Goal: Find contact information: Find contact information

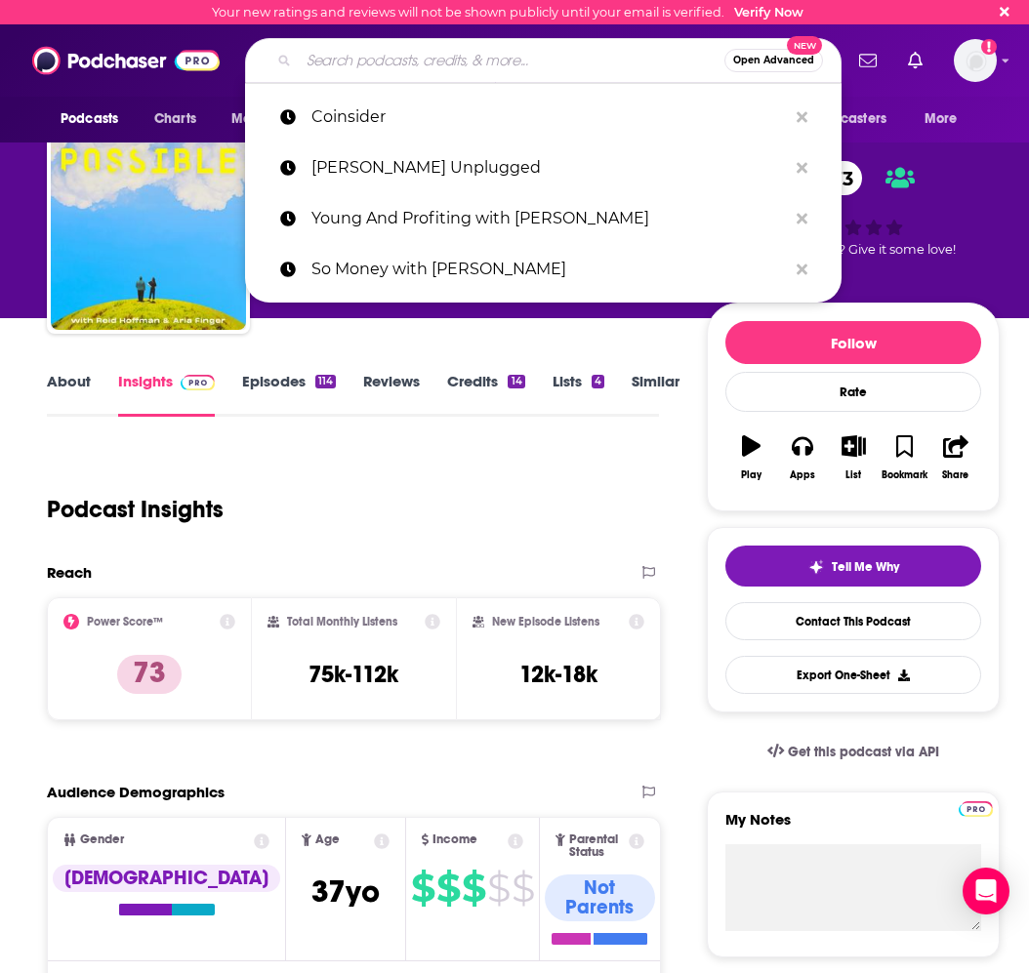
click at [323, 58] on input "Search podcasts, credits, & more..." at bounding box center [512, 60] width 426 height 31
paste input "Tech Tonic"
type input "Tech Tonic"
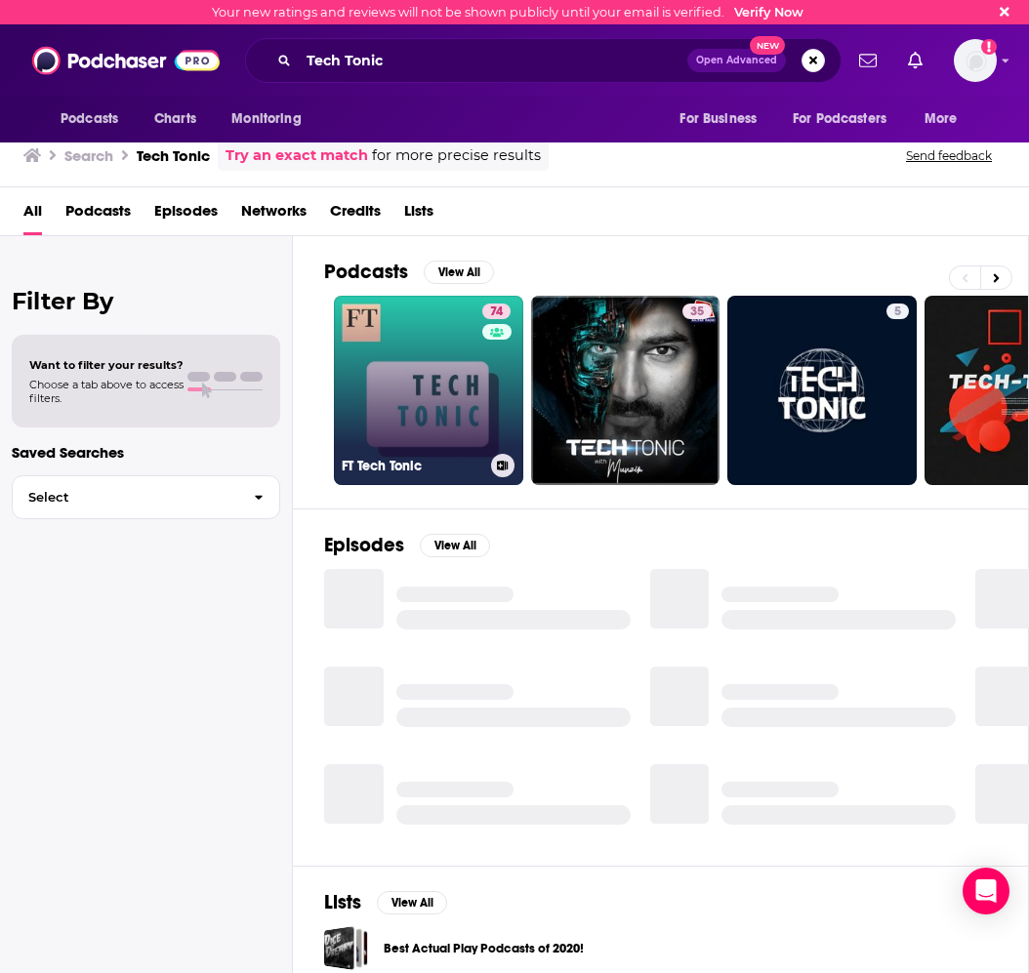
click at [431, 313] on link "74 FT Tech Tonic" at bounding box center [428, 390] width 189 height 189
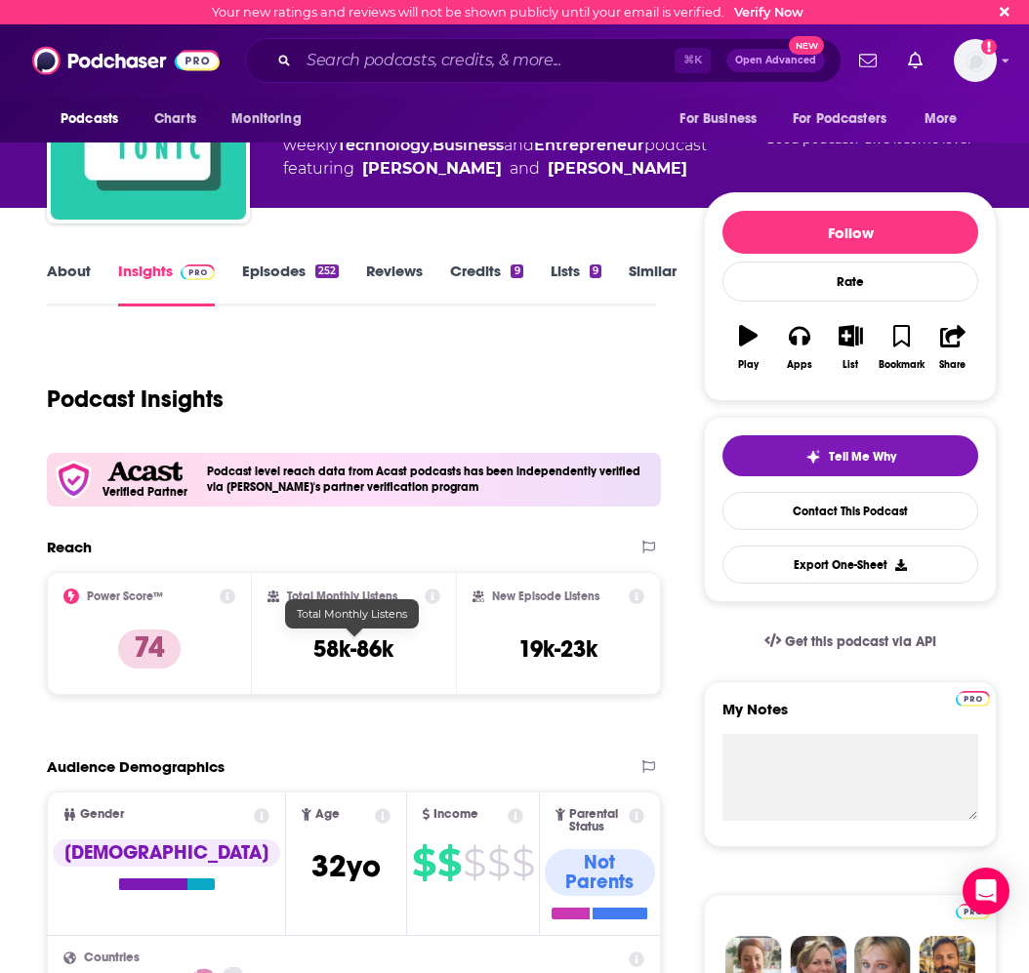
scroll to position [34, 0]
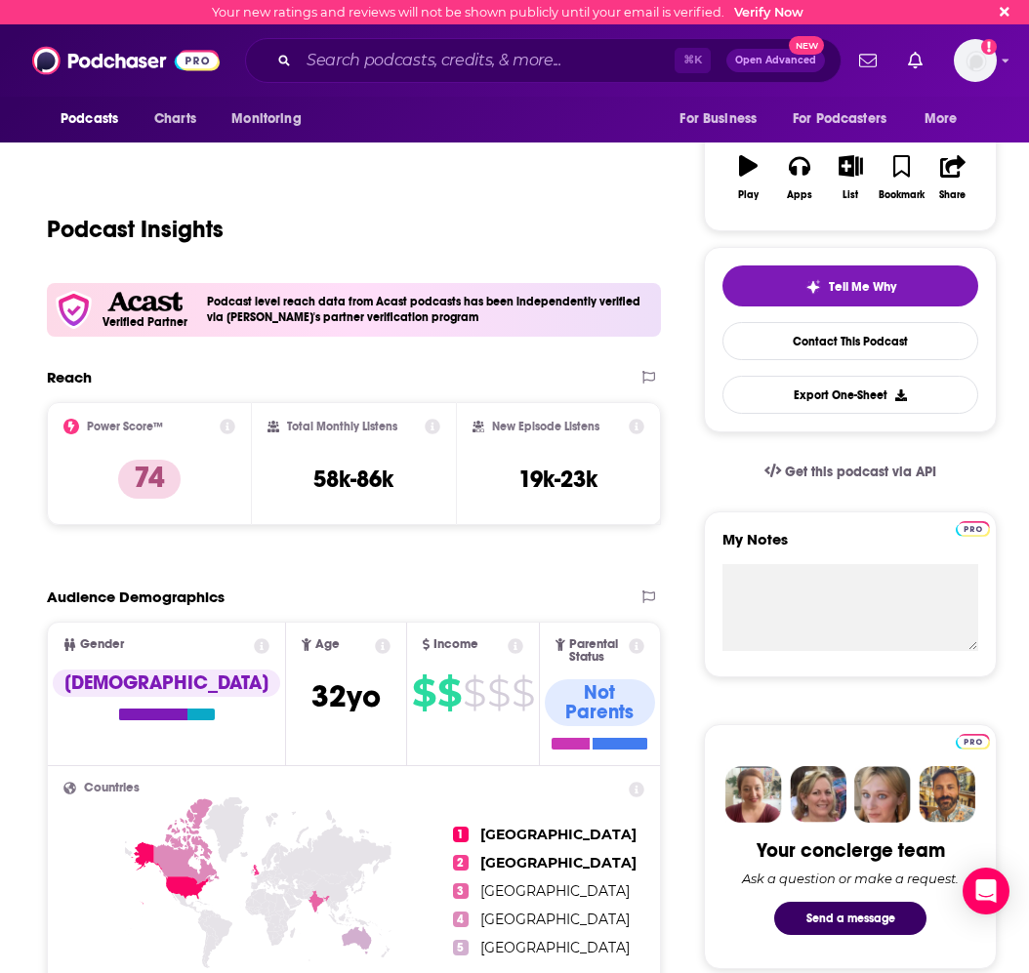
scroll to position [102, 0]
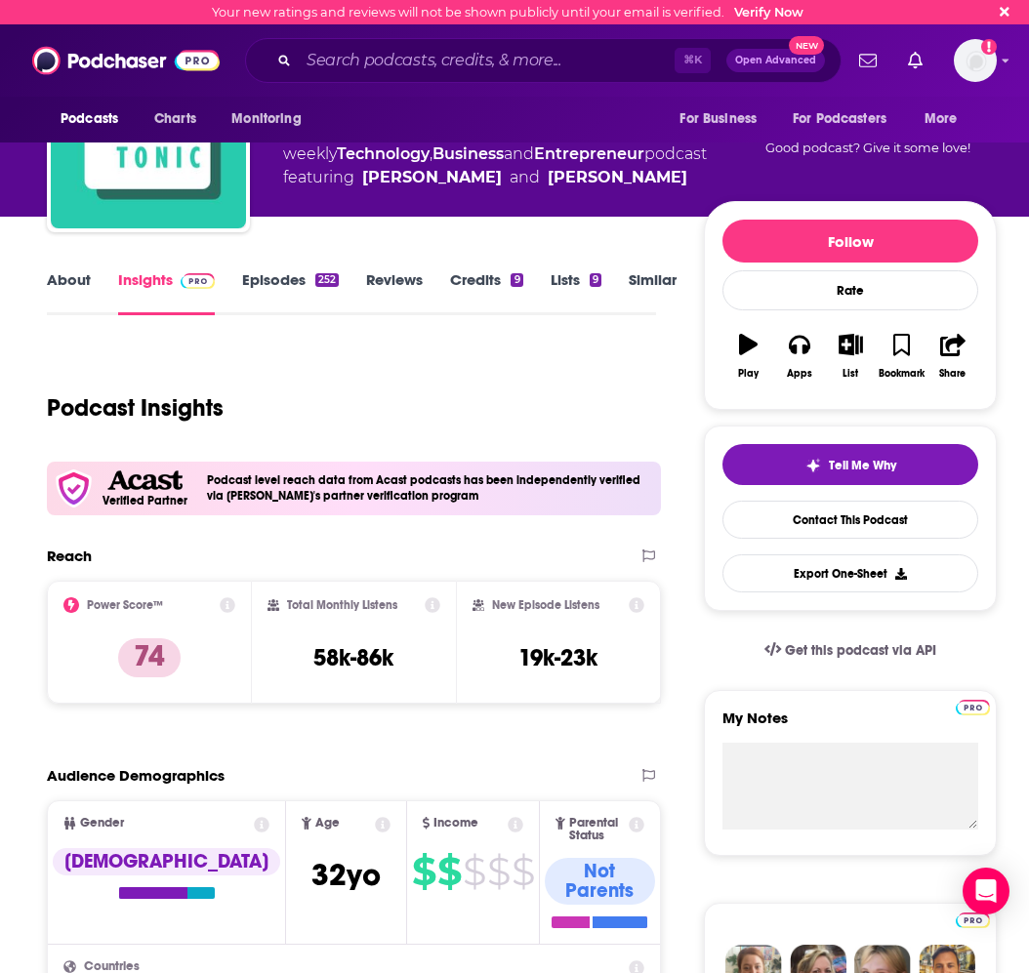
click at [80, 277] on link "About" at bounding box center [69, 292] width 44 height 45
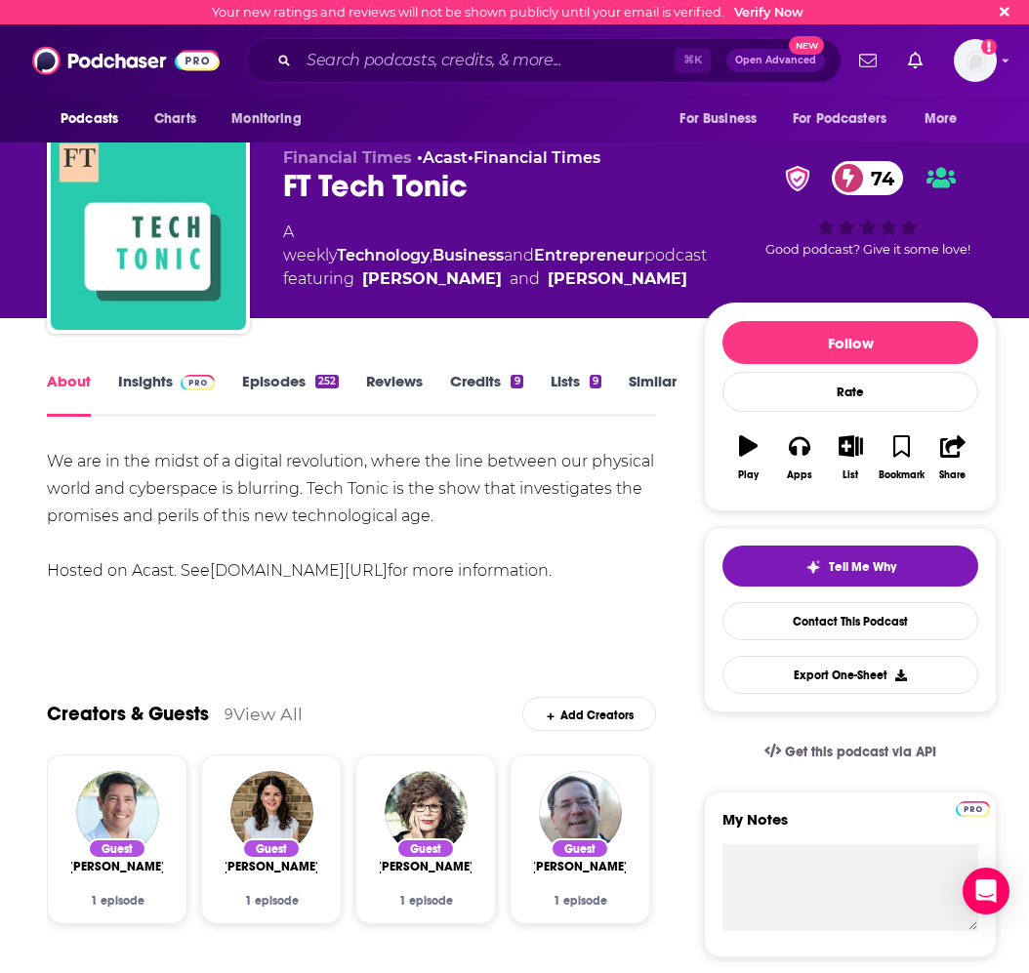
click at [171, 389] on link "Insights" at bounding box center [166, 394] width 97 height 45
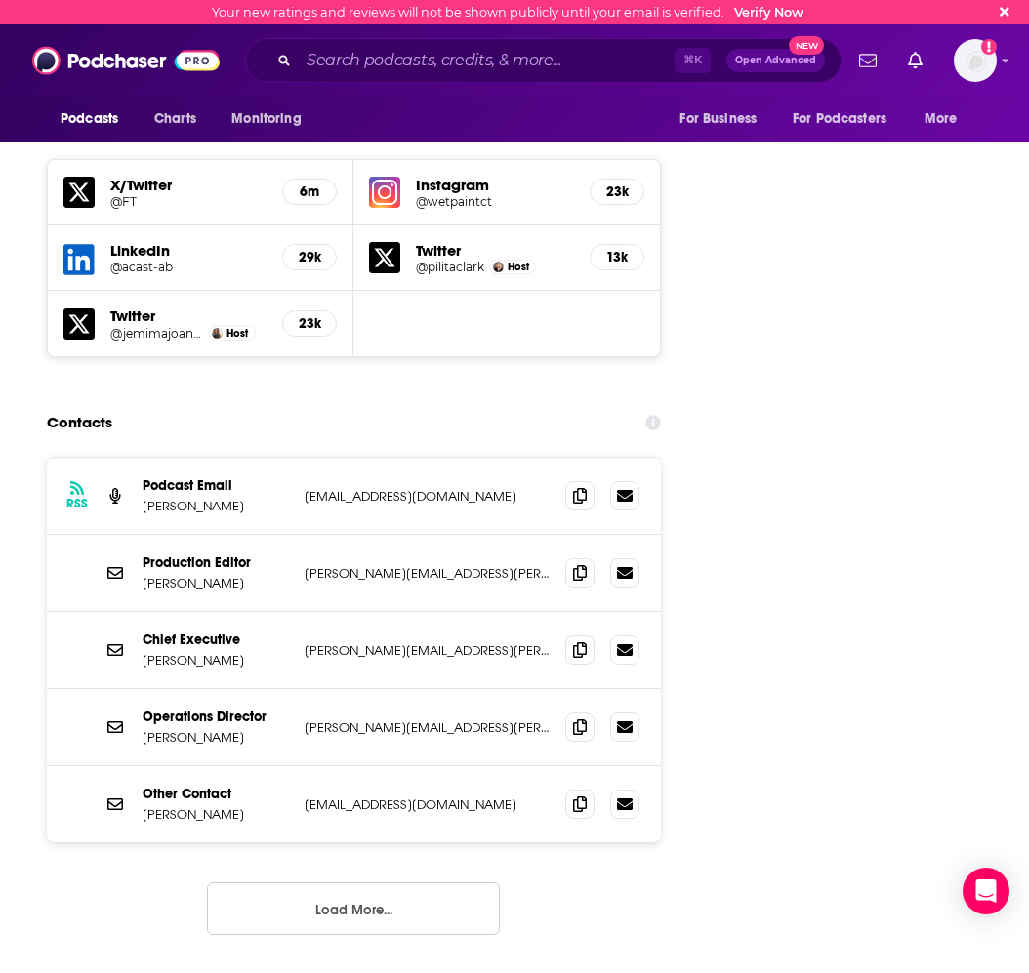
scroll to position [2324, 0]
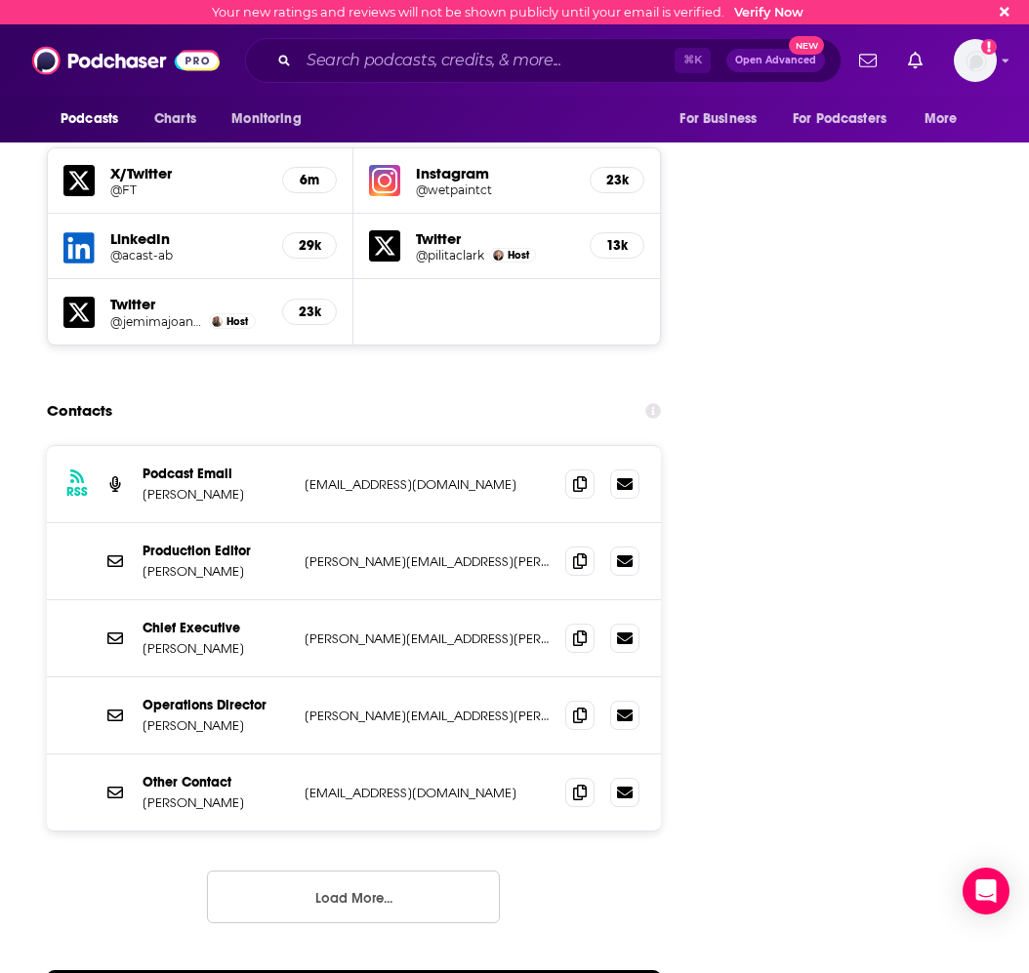
click at [337, 871] on button "Load More..." at bounding box center [353, 897] width 293 height 53
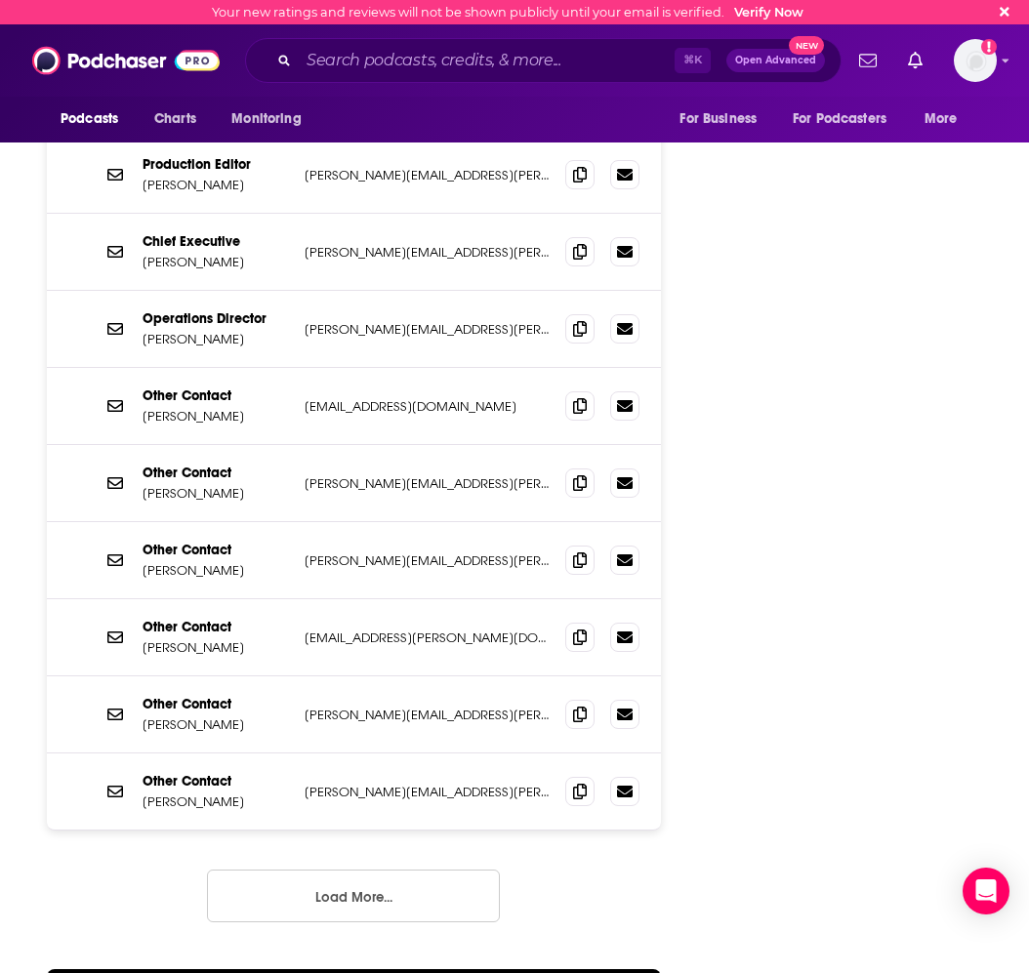
scroll to position [2738, 0]
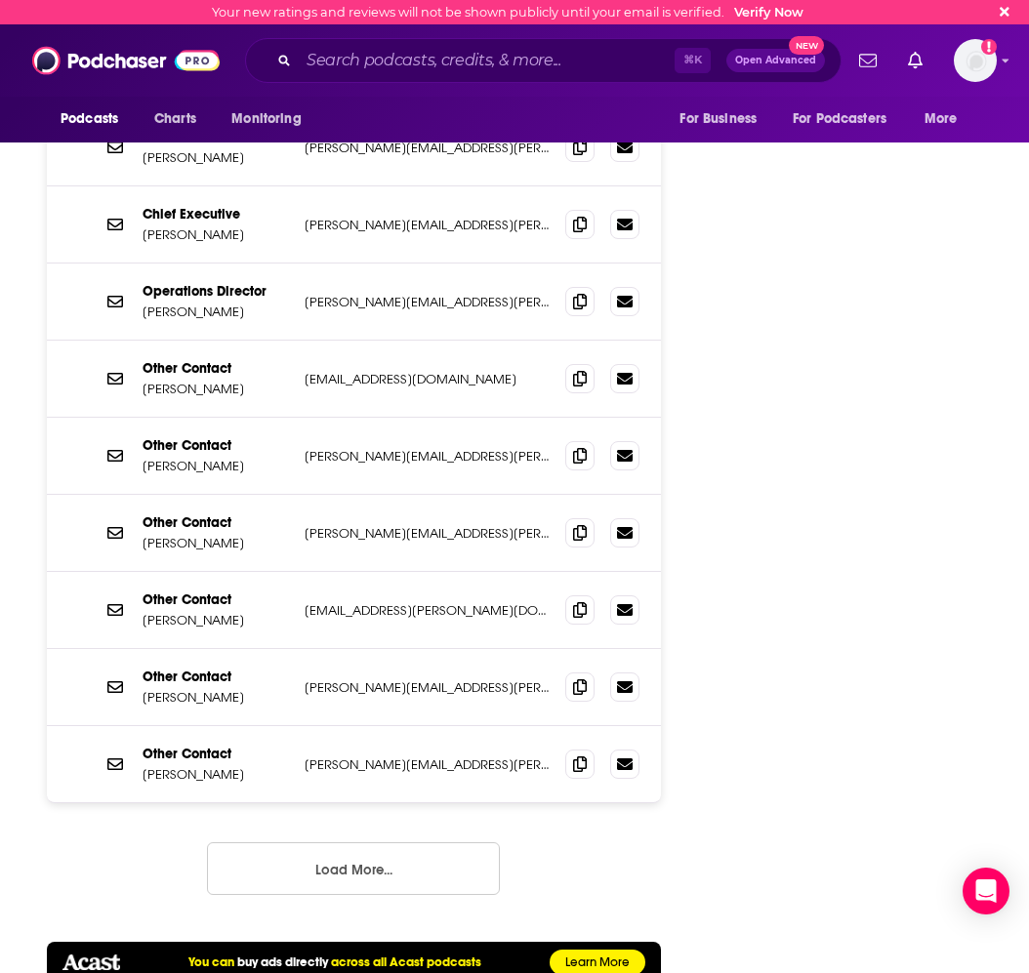
click at [354, 843] on button "Load More..." at bounding box center [353, 869] width 293 height 53
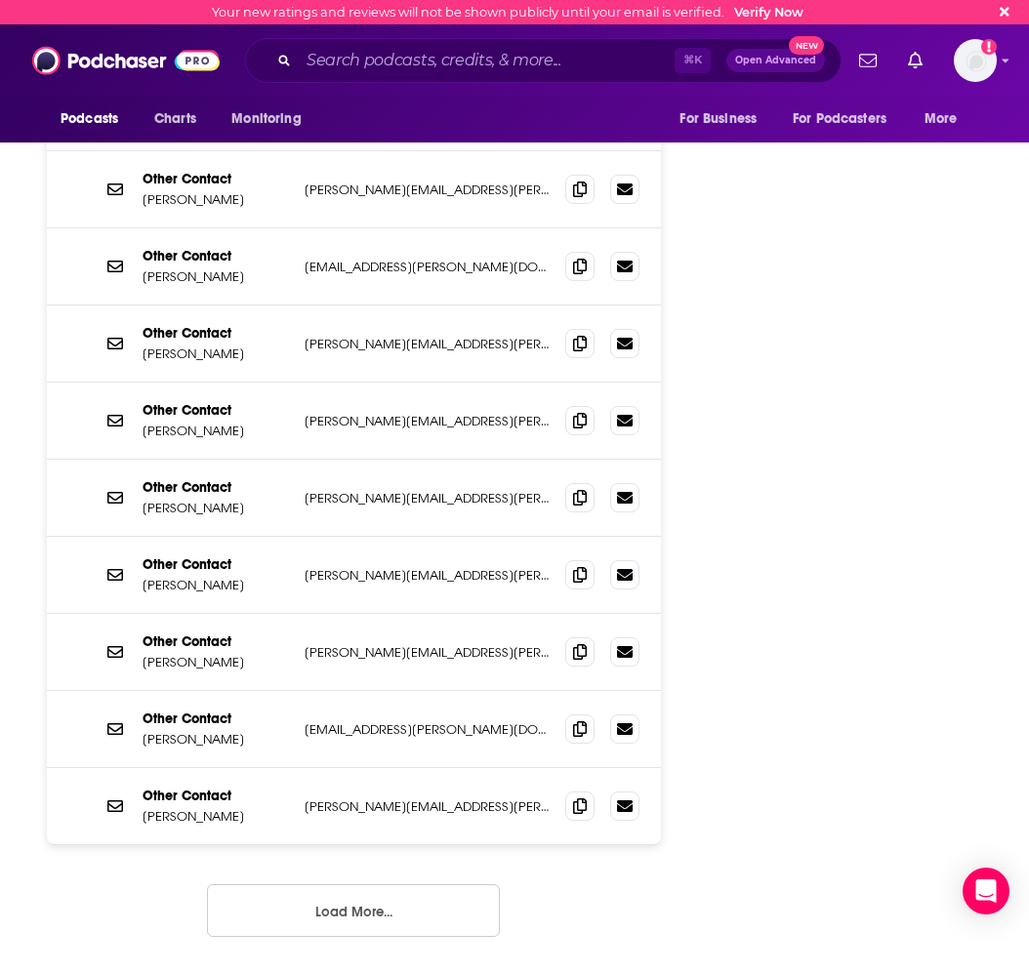
scroll to position [3092, 0]
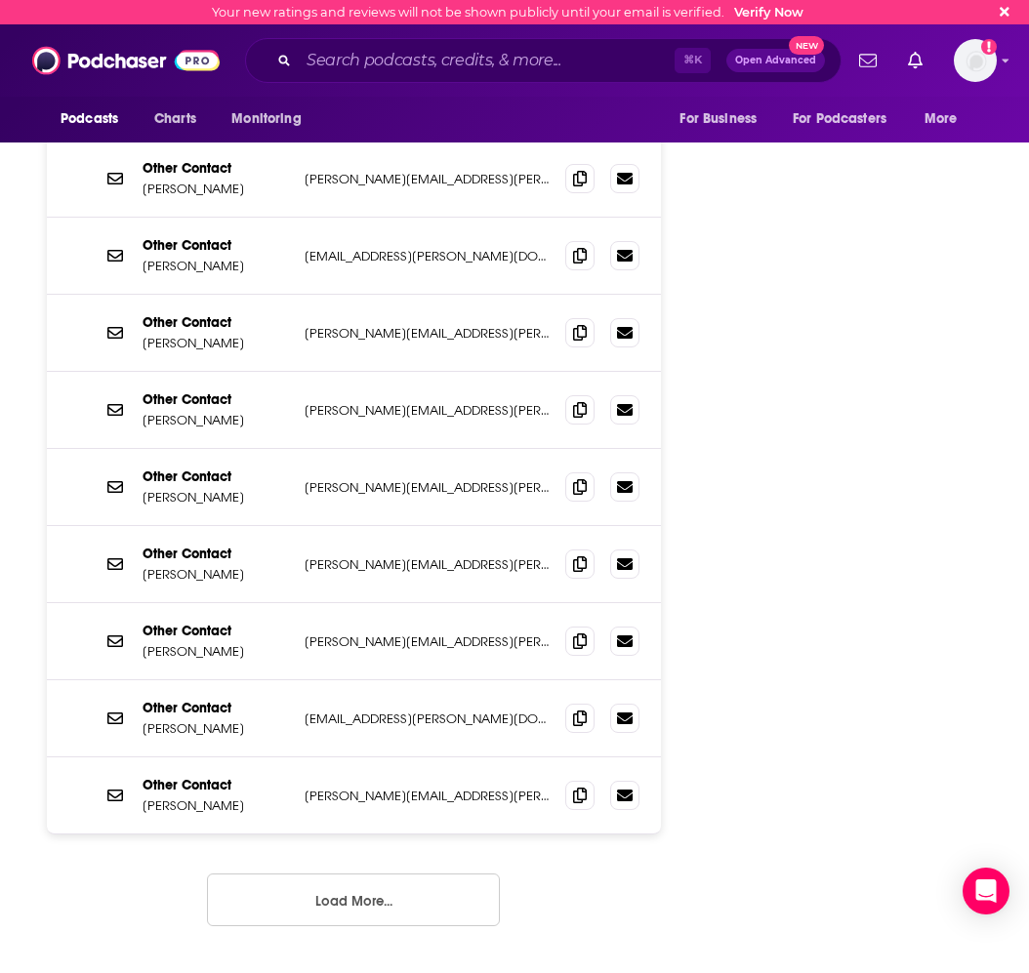
click at [365, 874] on button "Load More..." at bounding box center [353, 900] width 293 height 53
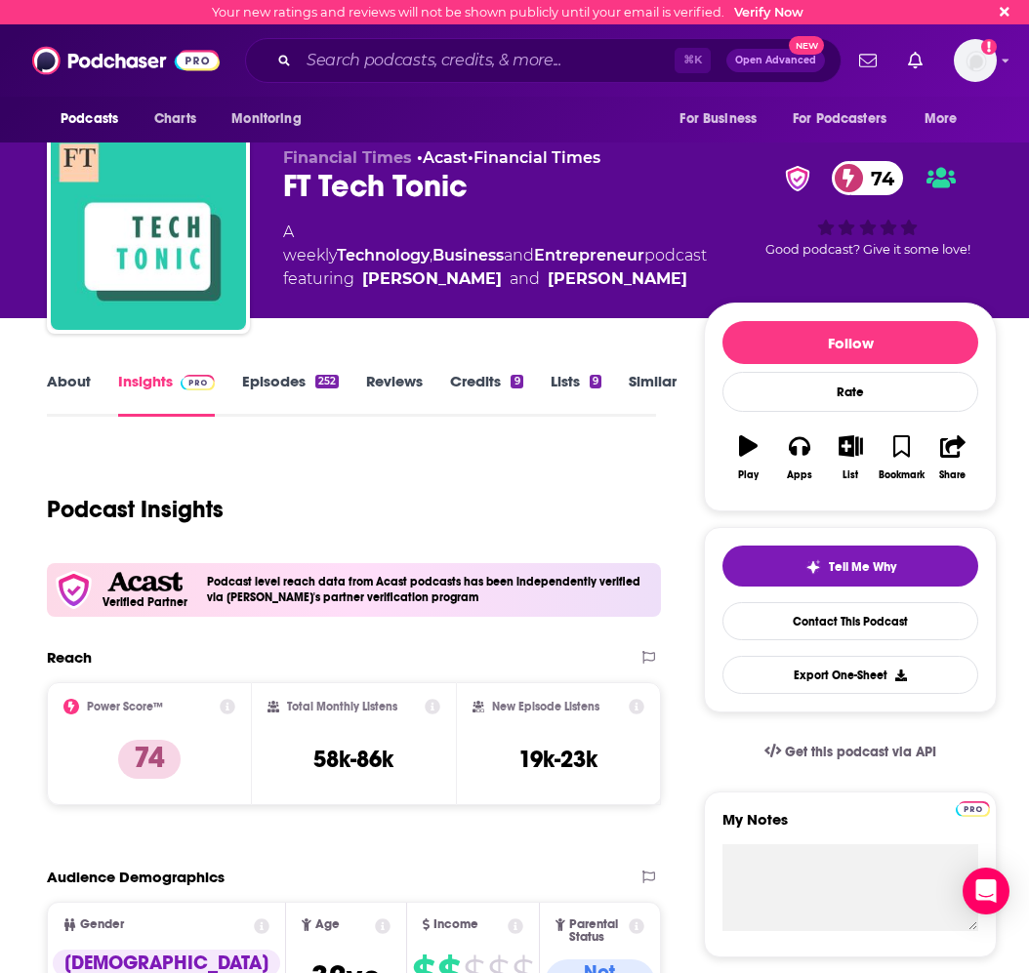
scroll to position [65, 0]
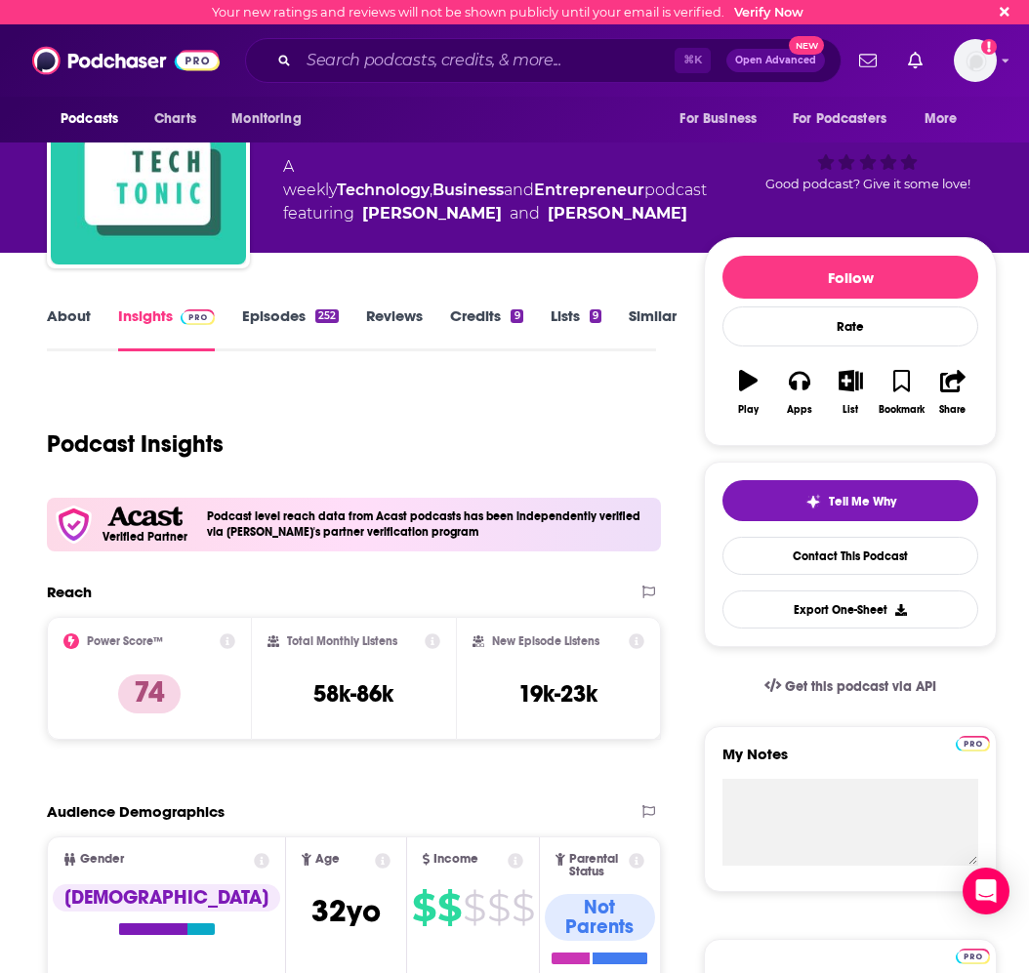
click at [420, 401] on div "Podcast Insights" at bounding box center [344, 433] width 594 height 100
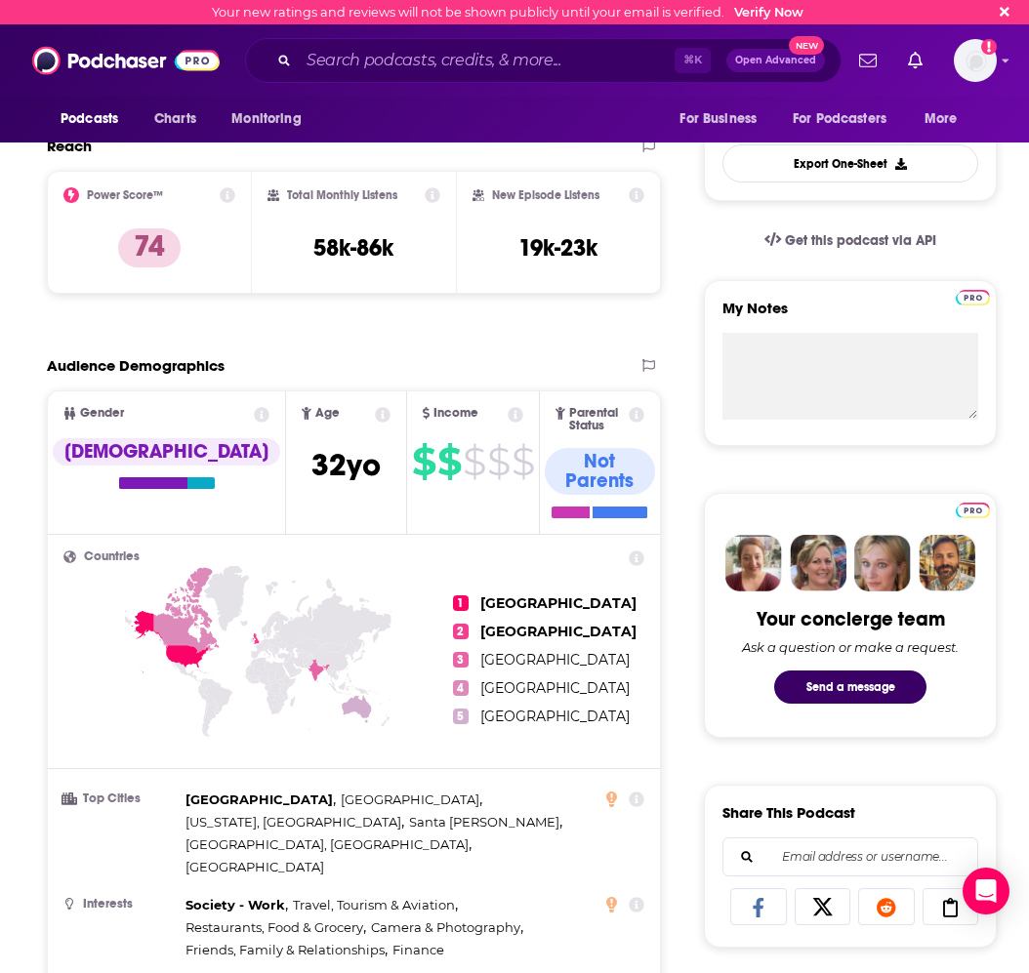
scroll to position [0, 0]
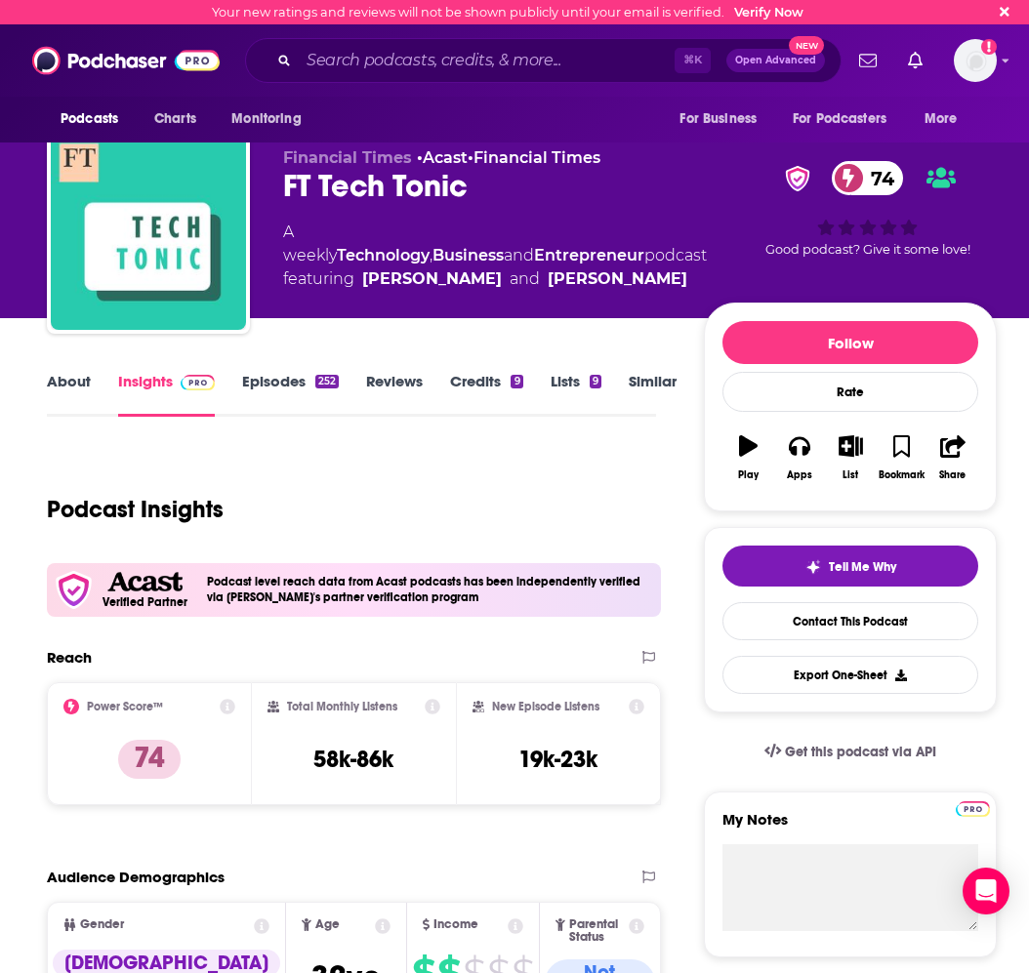
drag, startPoint x: 604, startPoint y: 282, endPoint x: 622, endPoint y: 281, distance: 17.6
click at [605, 282] on div "Pilita Clark" at bounding box center [618, 279] width 140 height 23
drag, startPoint x: 622, startPoint y: 281, endPoint x: 518, endPoint y: 283, distance: 103.5
click at [518, 283] on span "featuring Jemima Kelly and Pilita Clark" at bounding box center [495, 279] width 424 height 23
copy div "Pilita Clark"
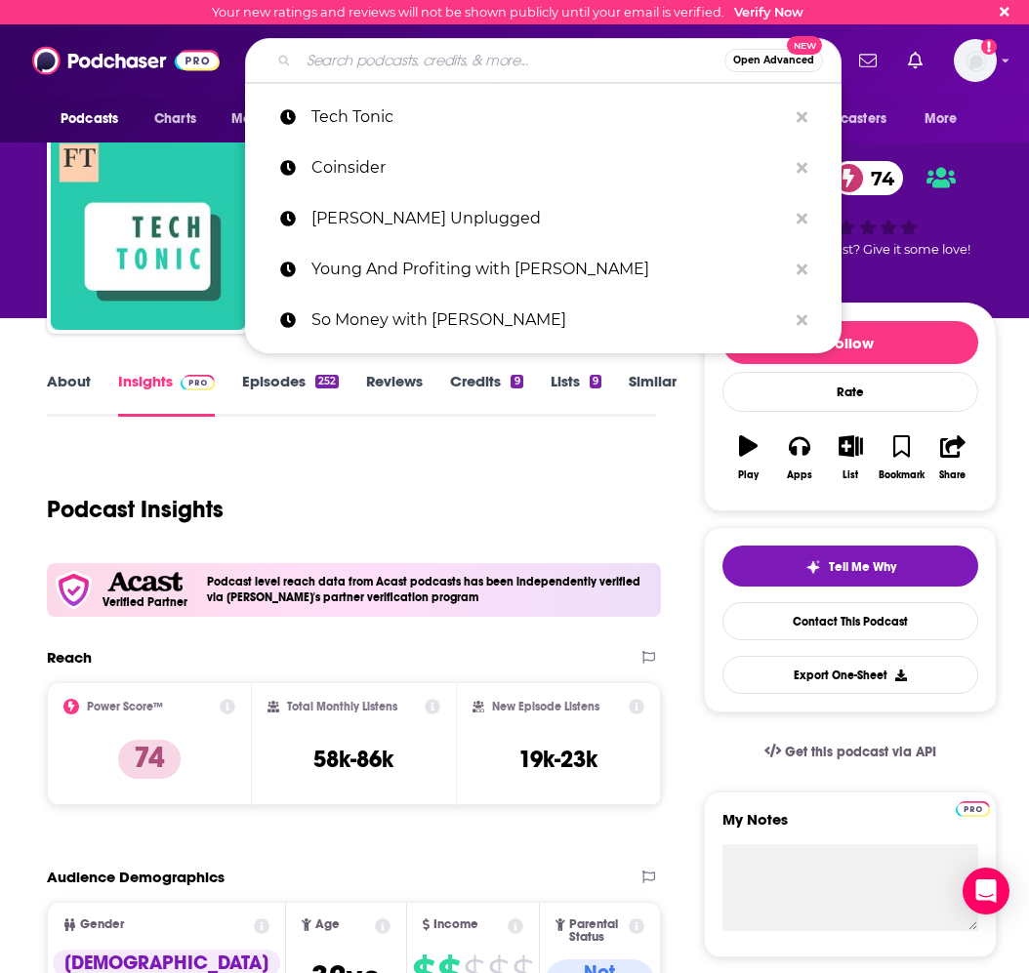
click at [337, 62] on input "Search podcasts, credits, & more..." at bounding box center [512, 60] width 426 height 31
paste input "The Most Interesting Things in A.I"
type input "The Most Interesting Things in A.I"
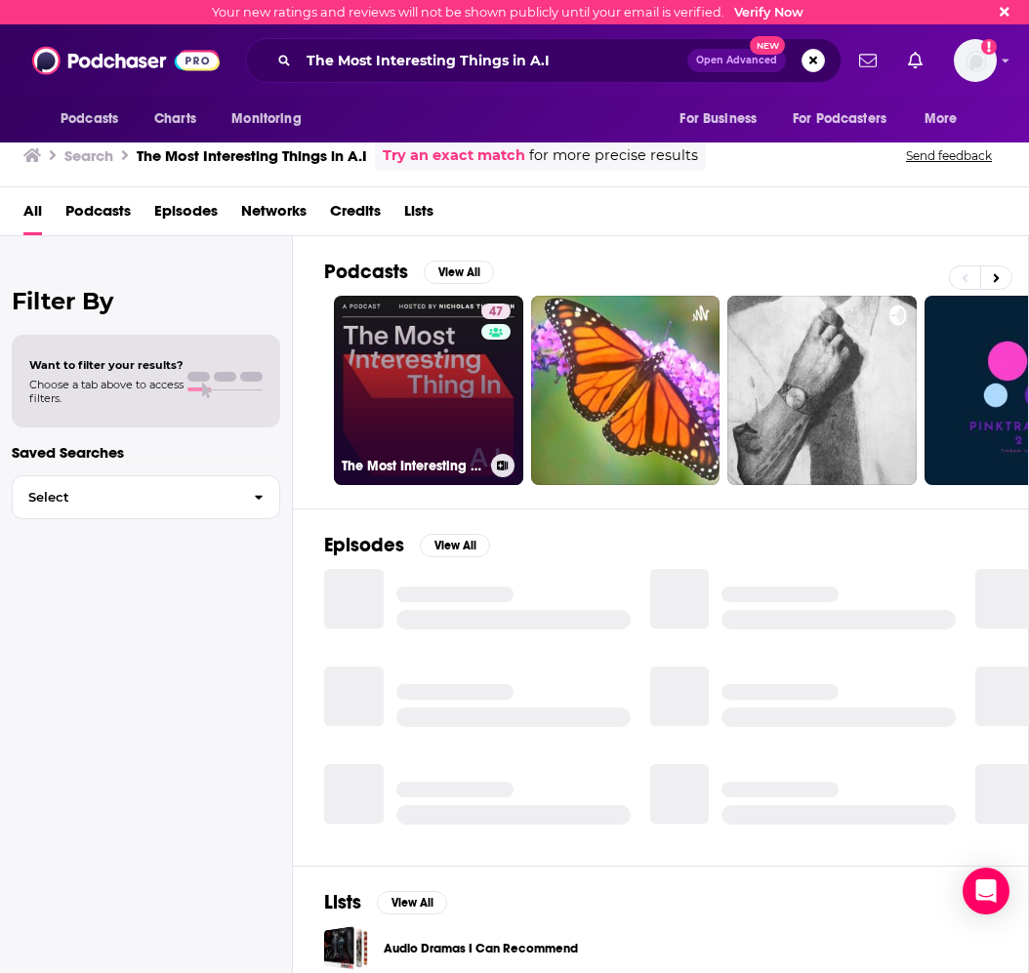
click at [481, 360] on div "47" at bounding box center [498, 379] width 34 height 150
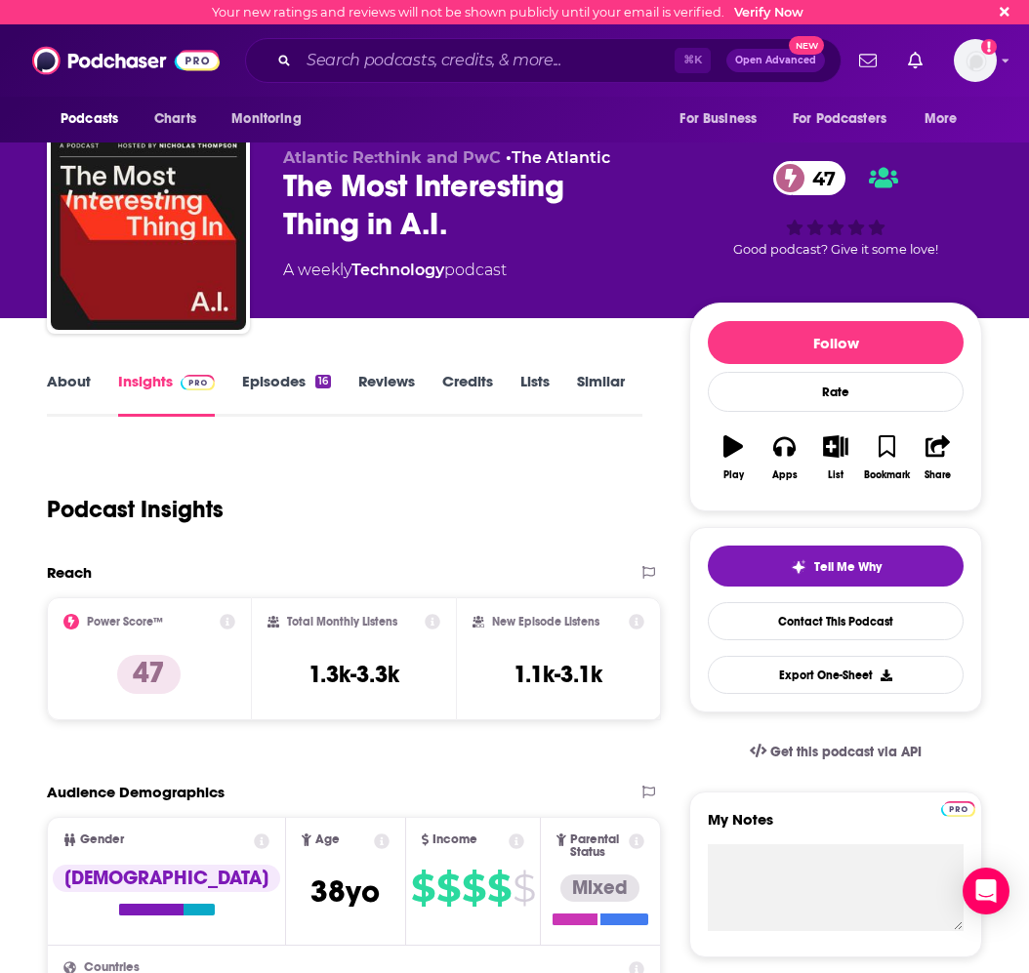
click at [75, 379] on link "About" at bounding box center [69, 394] width 44 height 45
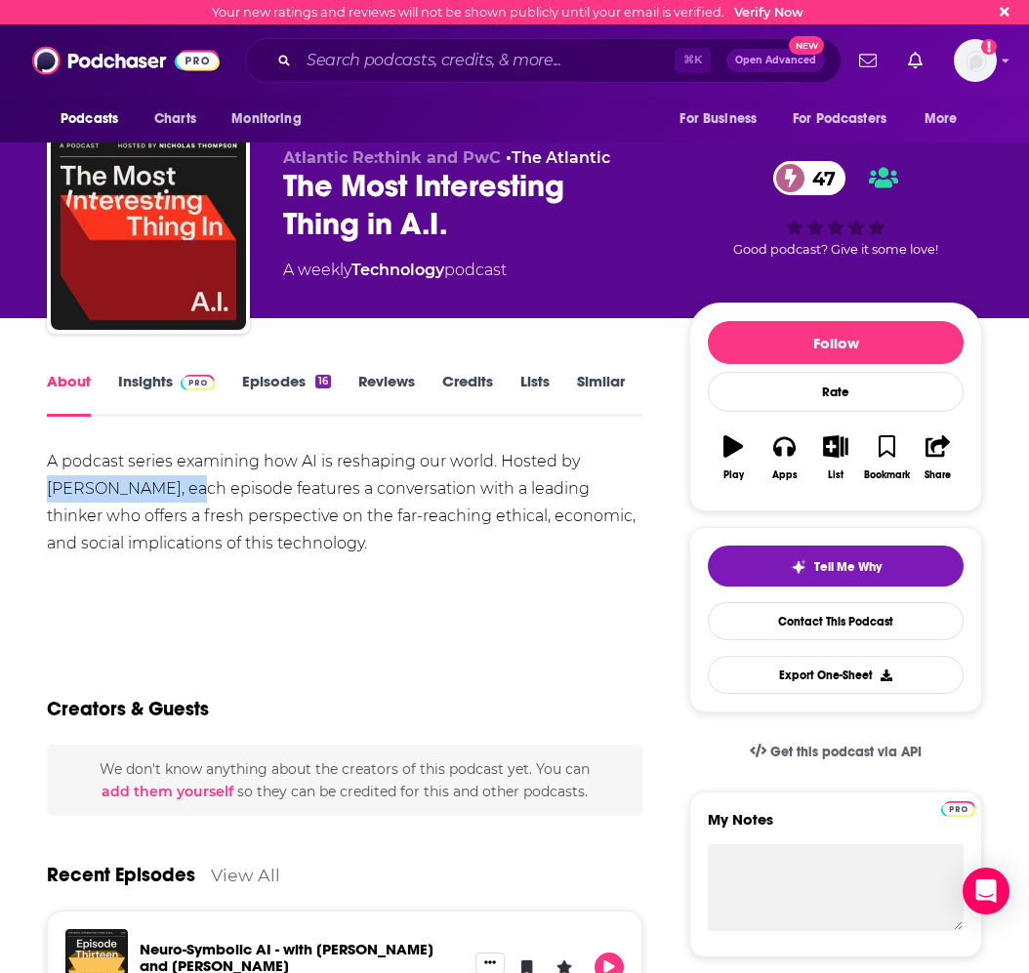
drag, startPoint x: 199, startPoint y: 490, endPoint x: 35, endPoint y: 495, distance: 164.1
copy div "Nicholas Thompson"
click at [342, 59] on input "Search podcasts, credits, & more..." at bounding box center [487, 60] width 376 height 31
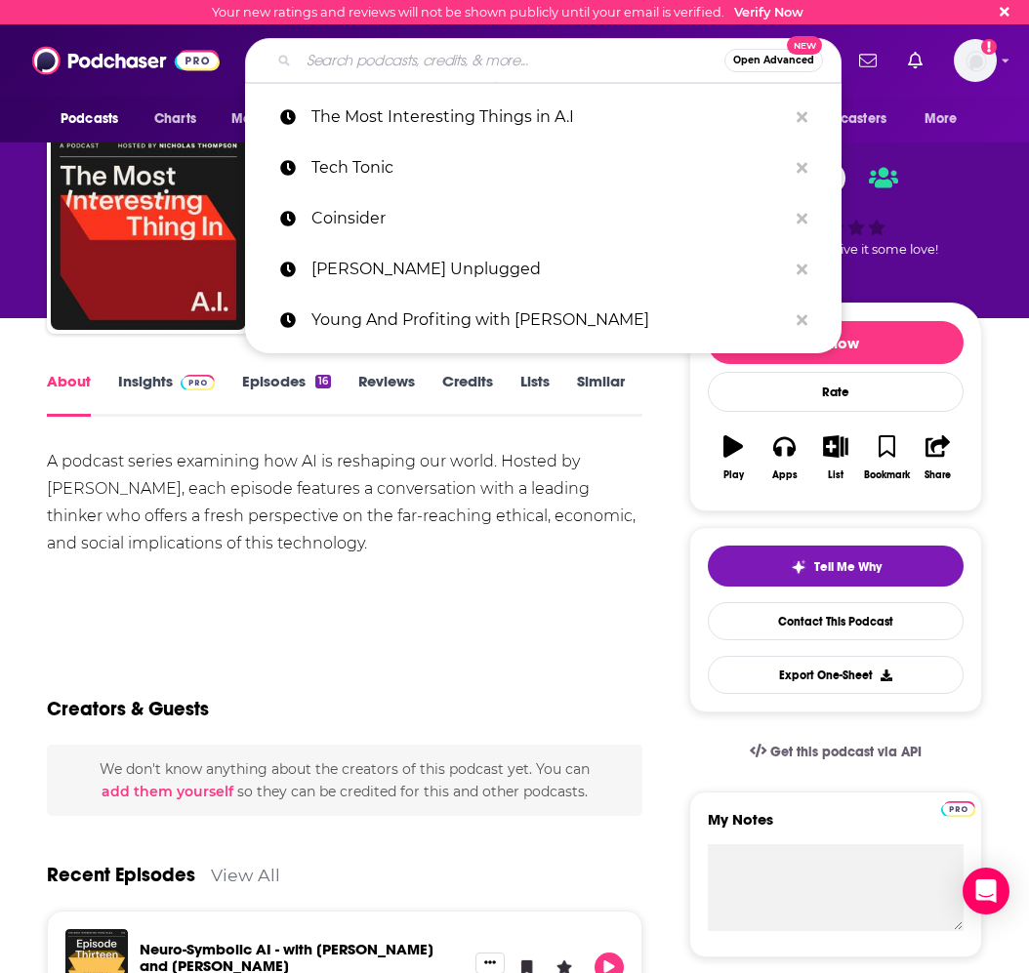
paste input "The Startup Ideas Podcast"
type input "The Startup Ideas Podcast"
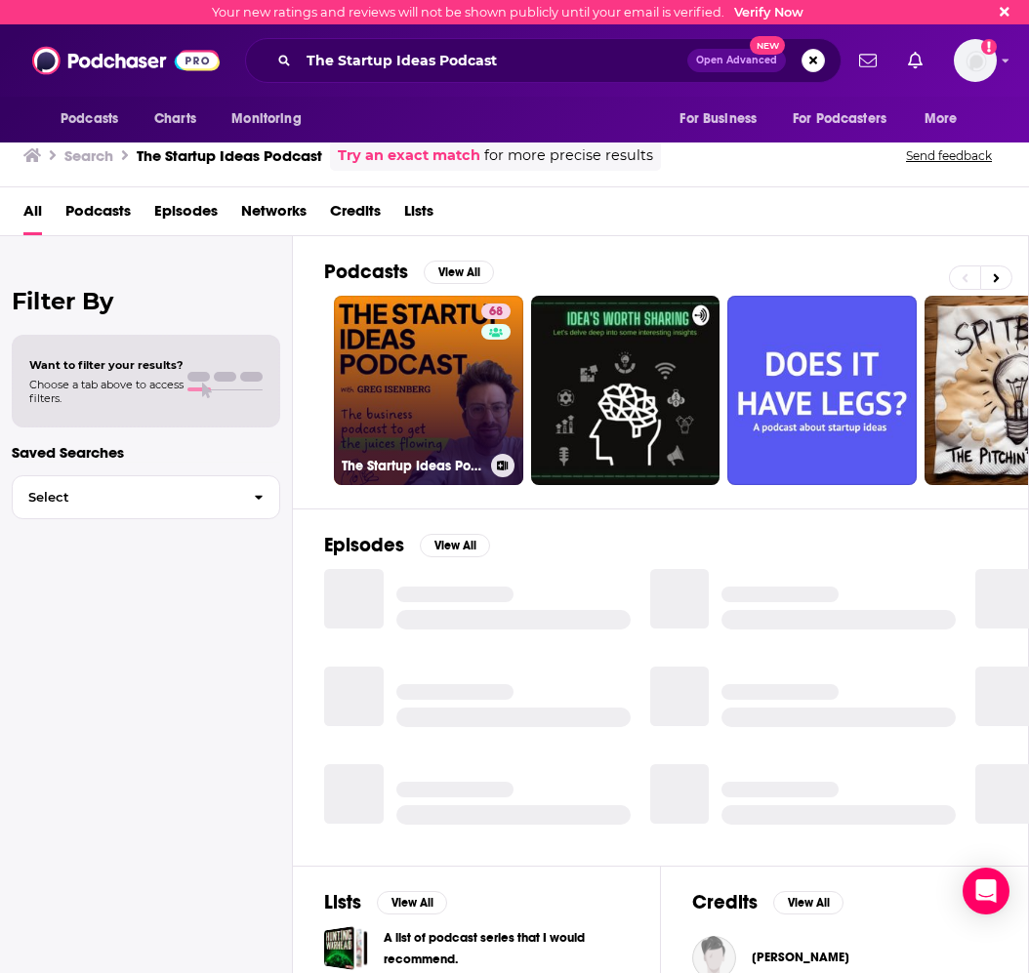
click at [427, 352] on link "68 The Startup Ideas Podcast" at bounding box center [428, 390] width 189 height 189
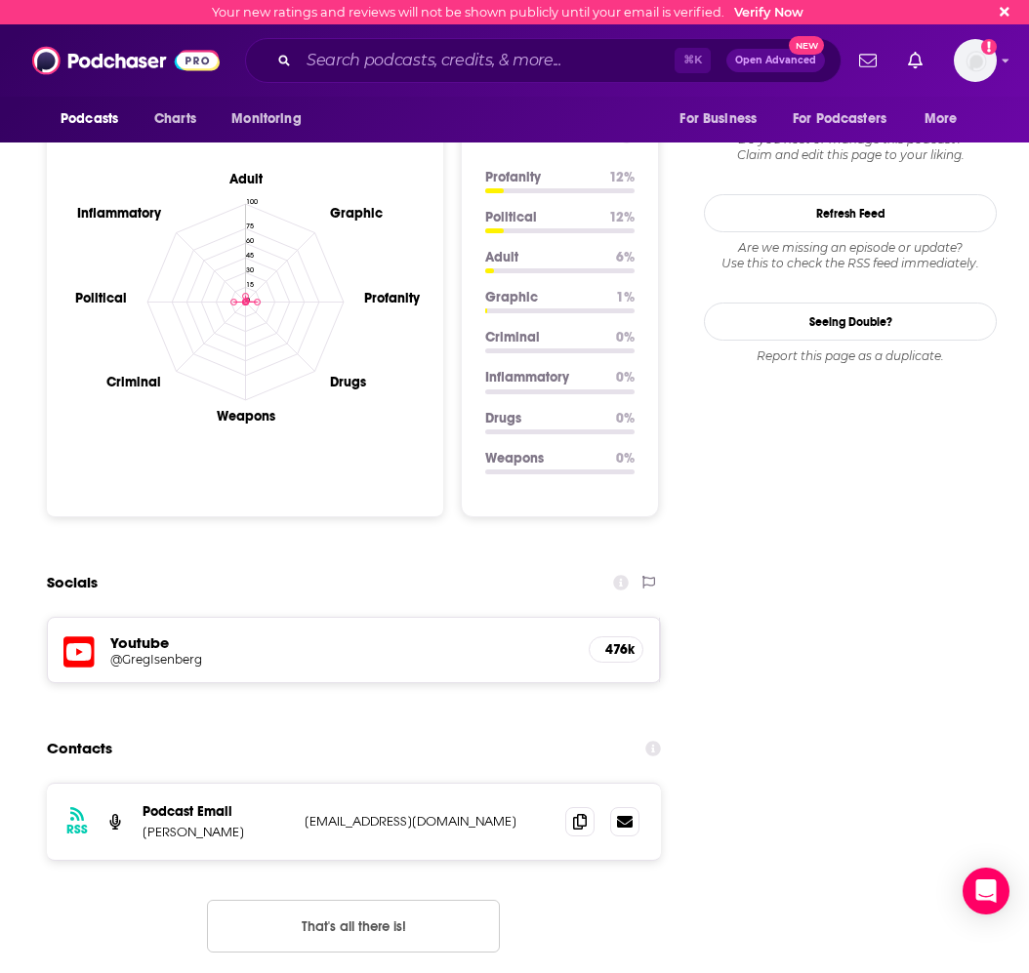
scroll to position [2096, 0]
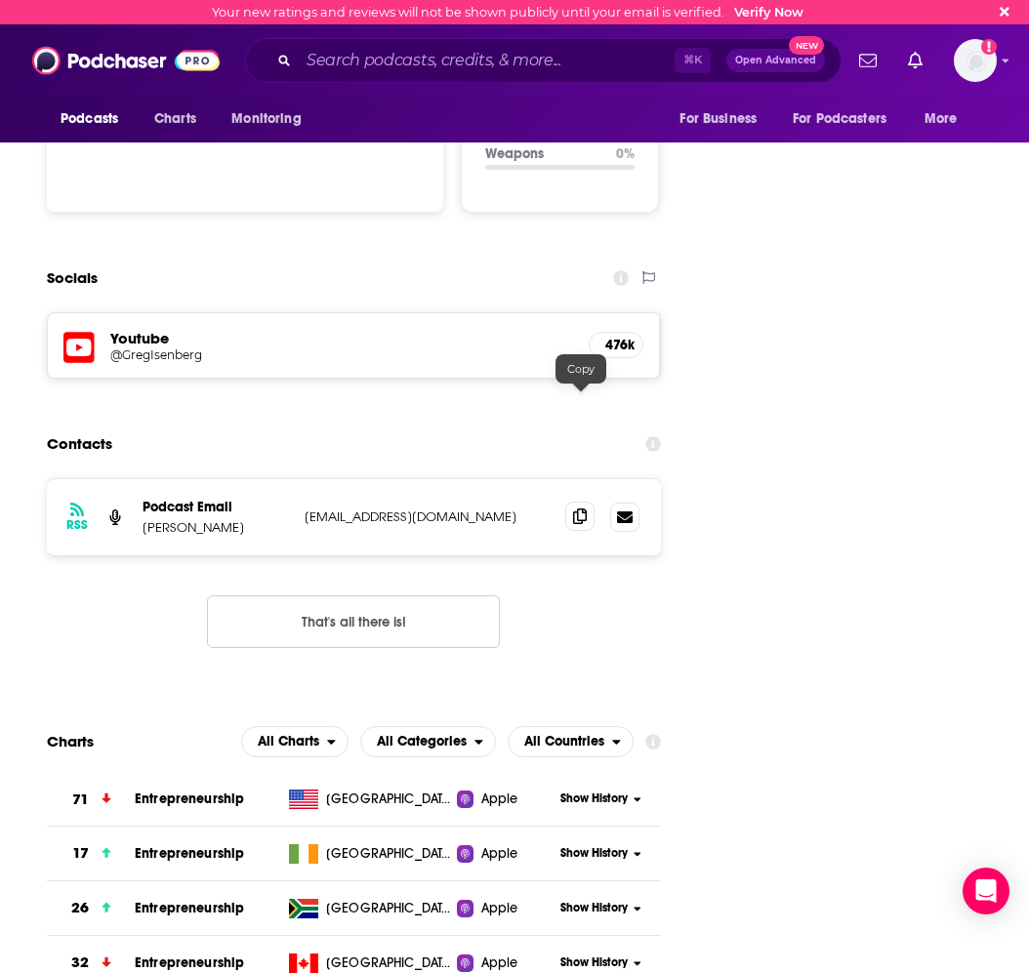
click at [588, 502] on span at bounding box center [579, 516] width 29 height 29
drag, startPoint x: 217, startPoint y: 418, endPoint x: 145, endPoint y: 418, distance: 72.3
click at [145, 519] on p "Greg Isenberg" at bounding box center [216, 527] width 146 height 17
copy p "Greg Isenberg"
drag, startPoint x: 424, startPoint y: 61, endPoint x: 401, endPoint y: 62, distance: 22.5
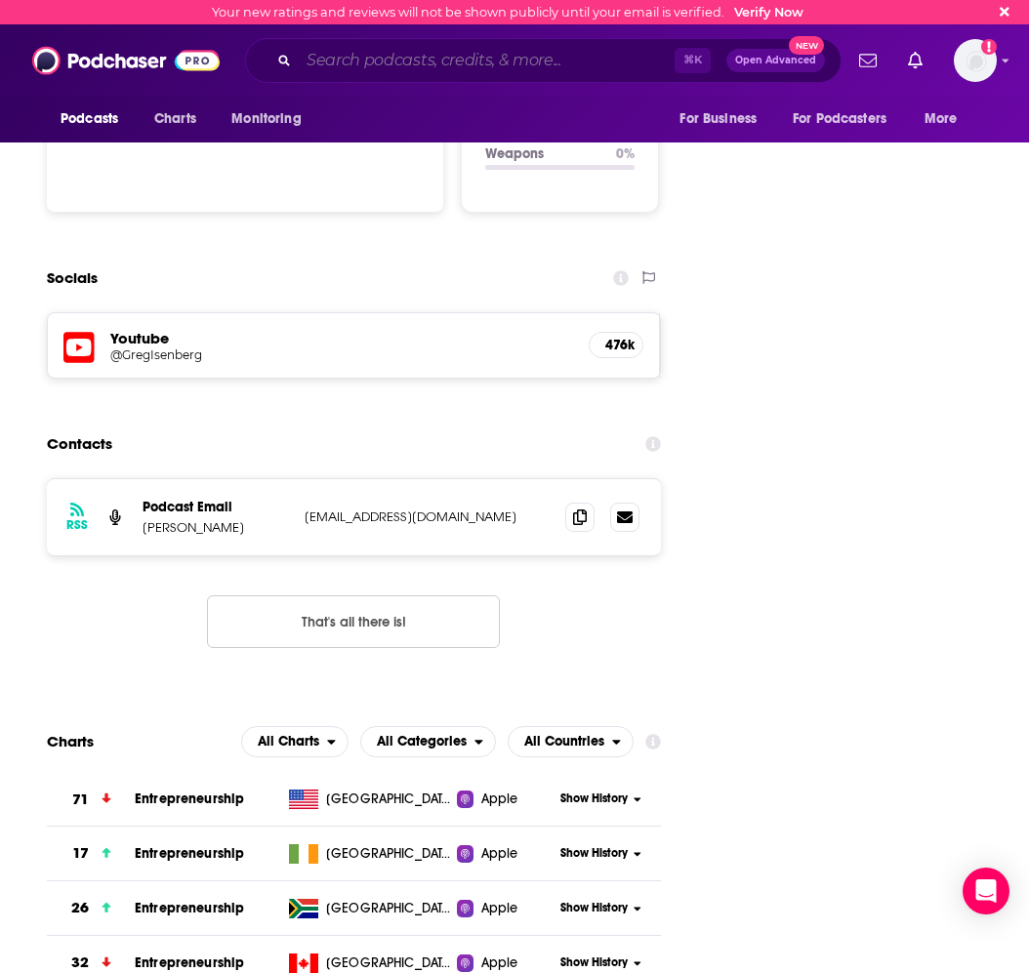
click at [423, 61] on input "Search podcasts, credits, & more..." at bounding box center [487, 60] width 376 height 31
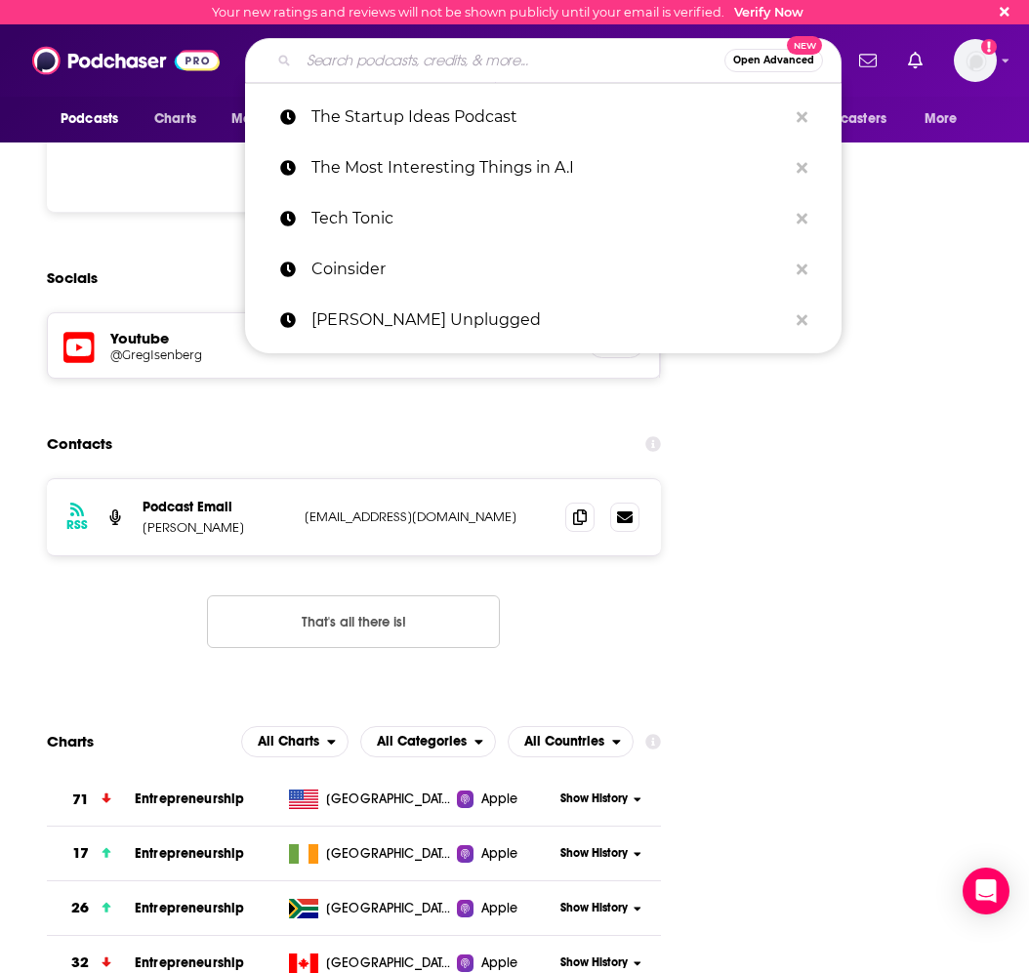
paste input "AI and the Future of Work"
type input "AI and the Future of Work"
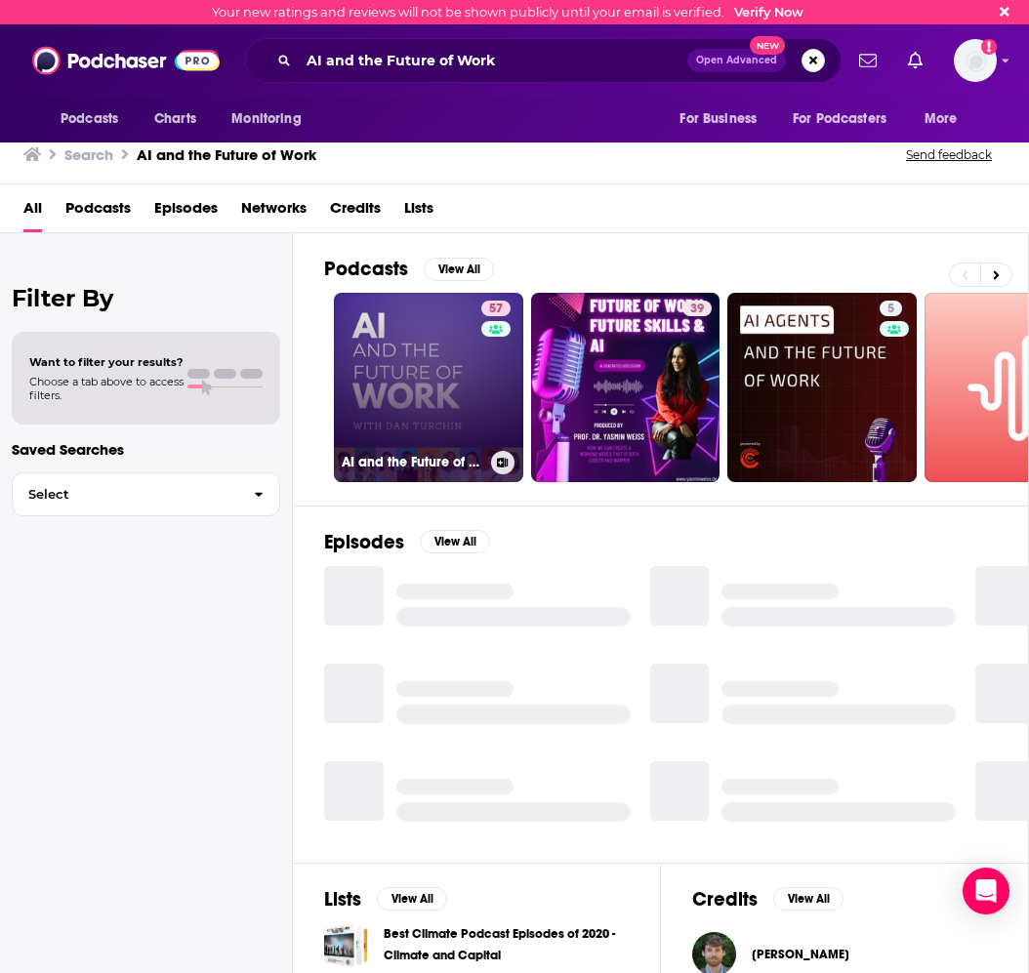
click at [430, 311] on link "57 AI and the Future of Work: Artificial Intelligence in the Workplace, Busines…" at bounding box center [428, 387] width 189 height 189
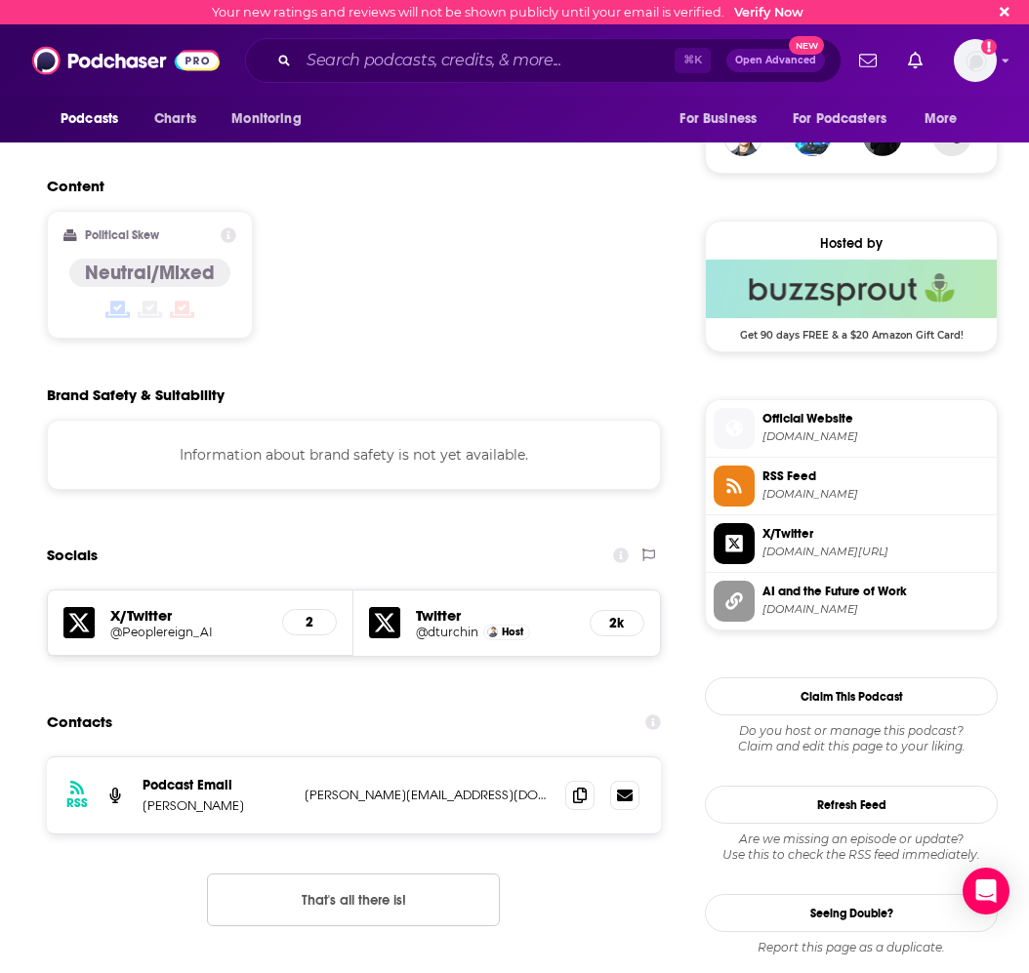
scroll to position [1670, 0]
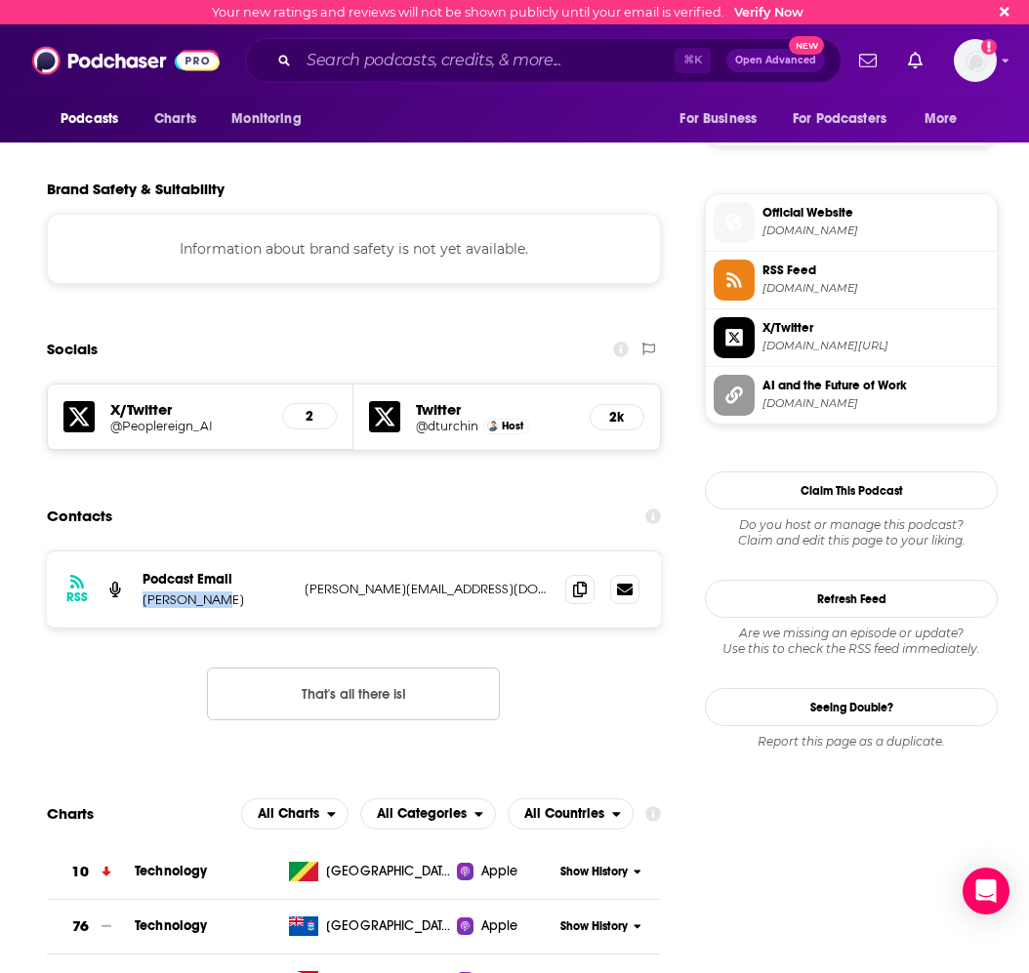
drag, startPoint x: 176, startPoint y: 545, endPoint x: 141, endPoint y: 545, distance: 35.2
click at [141, 552] on div "RSS Podcast Email Dan Turchin dan@peoplereign.io dan@peoplereign.io" at bounding box center [354, 590] width 614 height 76
click at [576, 574] on span at bounding box center [579, 588] width 29 height 29
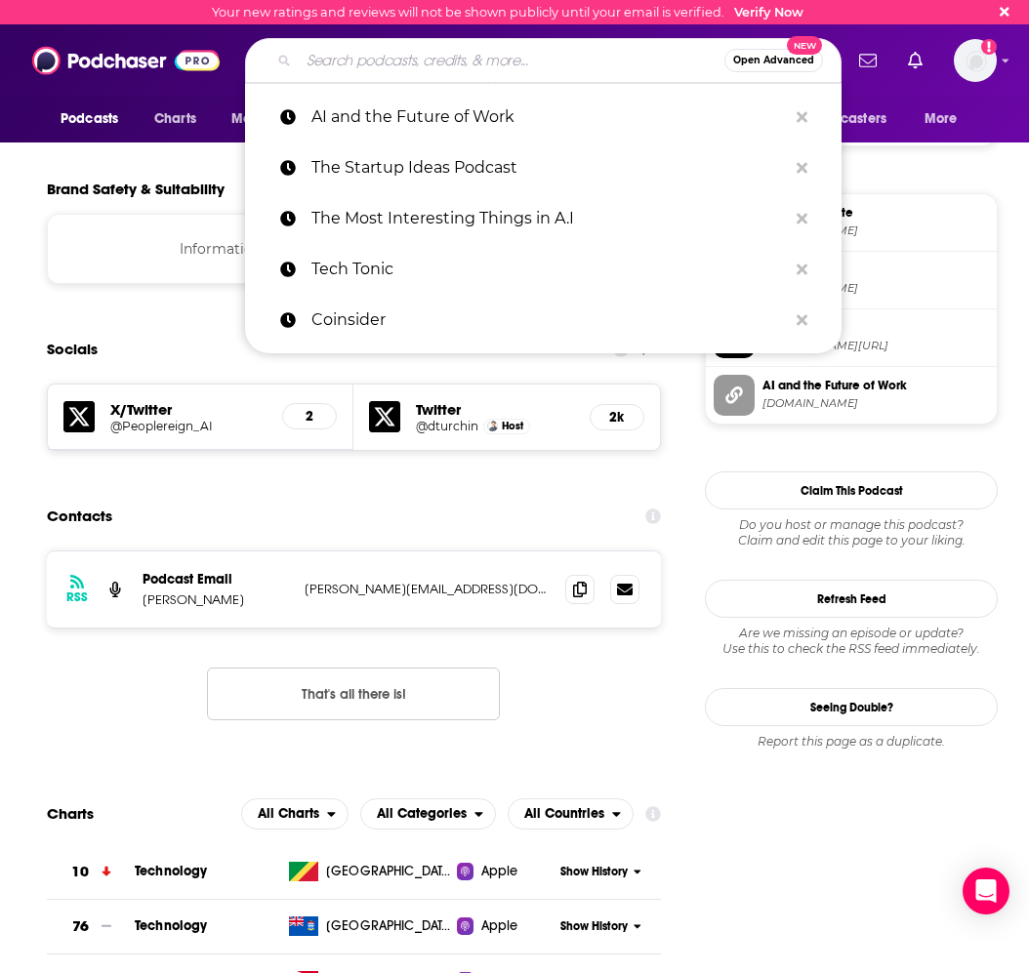
click at [347, 67] on input "Search podcasts, credits, & more..." at bounding box center [512, 60] width 426 height 31
paste input "FYI - For Your Innovation"
type input "FYI - For Your Innovation"
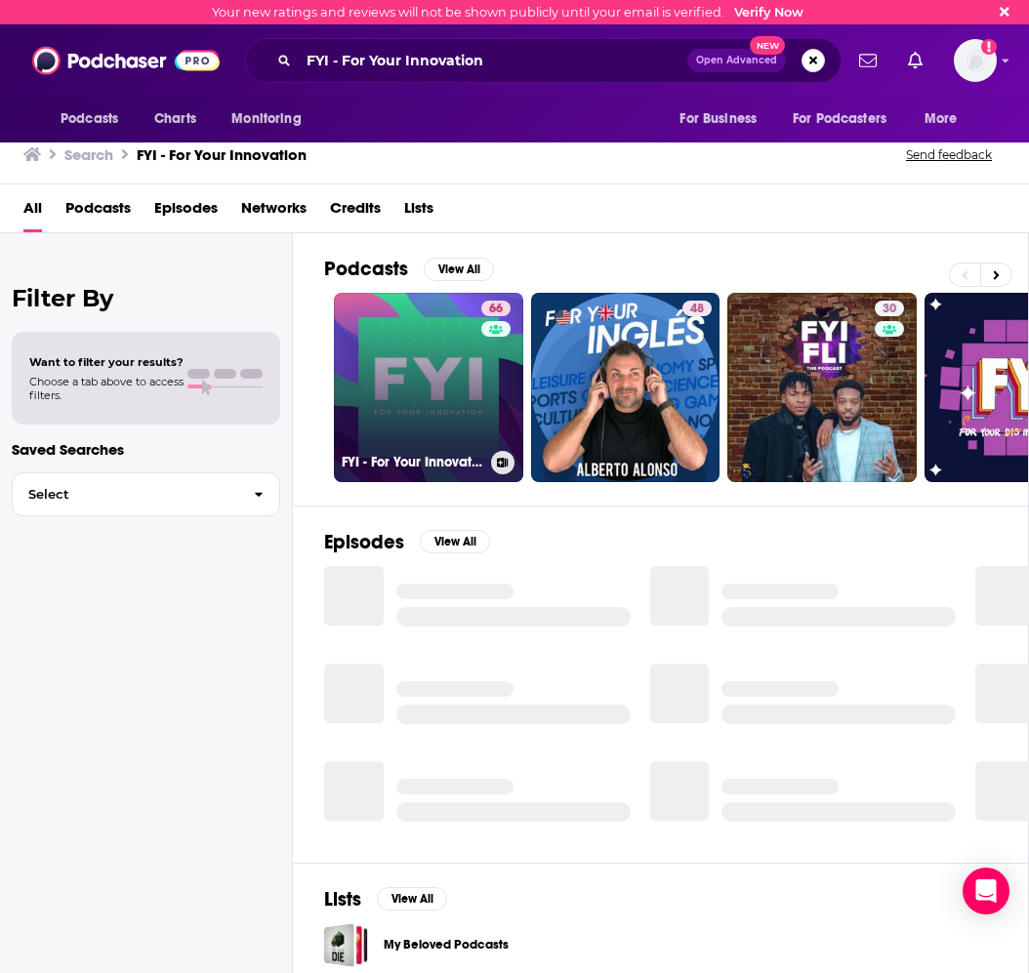
click at [432, 359] on link "66 FYI - For Your Innovation" at bounding box center [428, 387] width 189 height 189
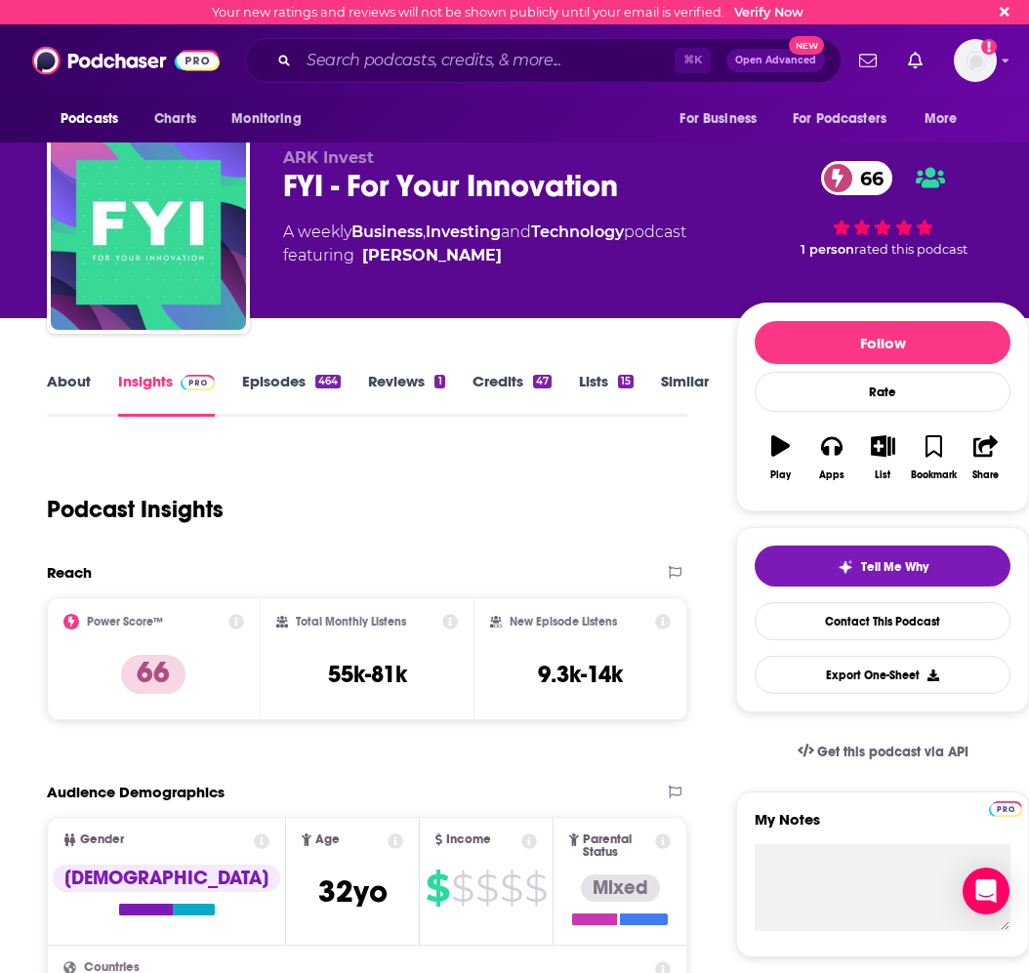
drag, startPoint x: 506, startPoint y: 282, endPoint x: 486, endPoint y: 285, distance: 19.7
click at [486, 268] on span "featuring Will Summerlin" at bounding box center [484, 255] width 403 height 23
copy span "[PERSON_NAME]"
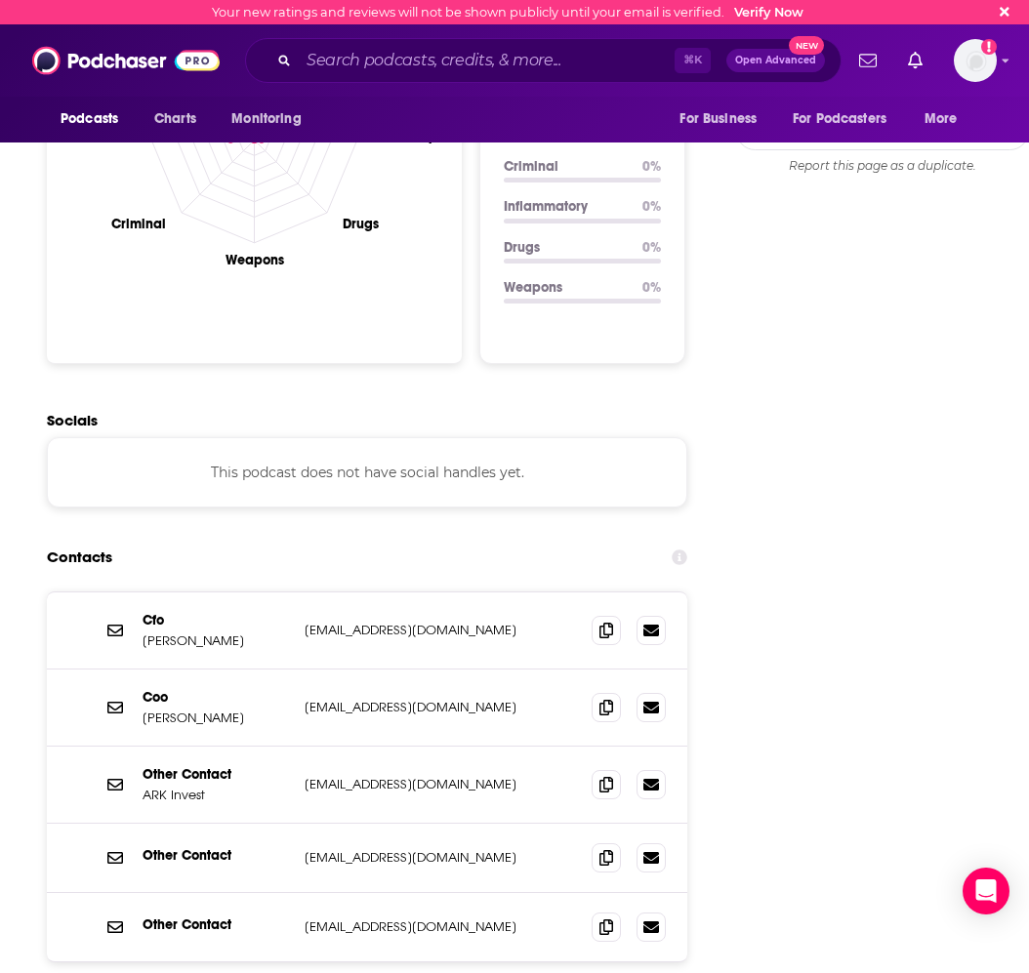
scroll to position [2008, 0]
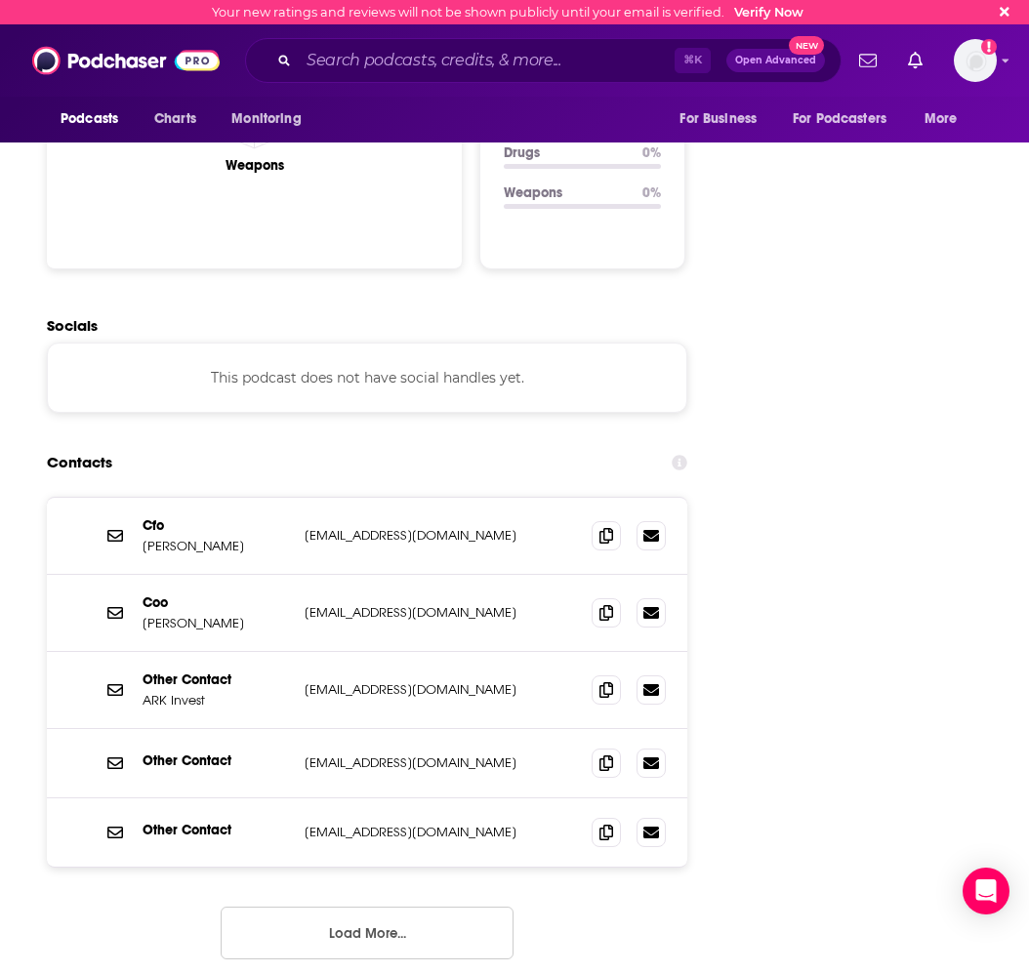
click at [367, 907] on button "Load More..." at bounding box center [367, 933] width 293 height 53
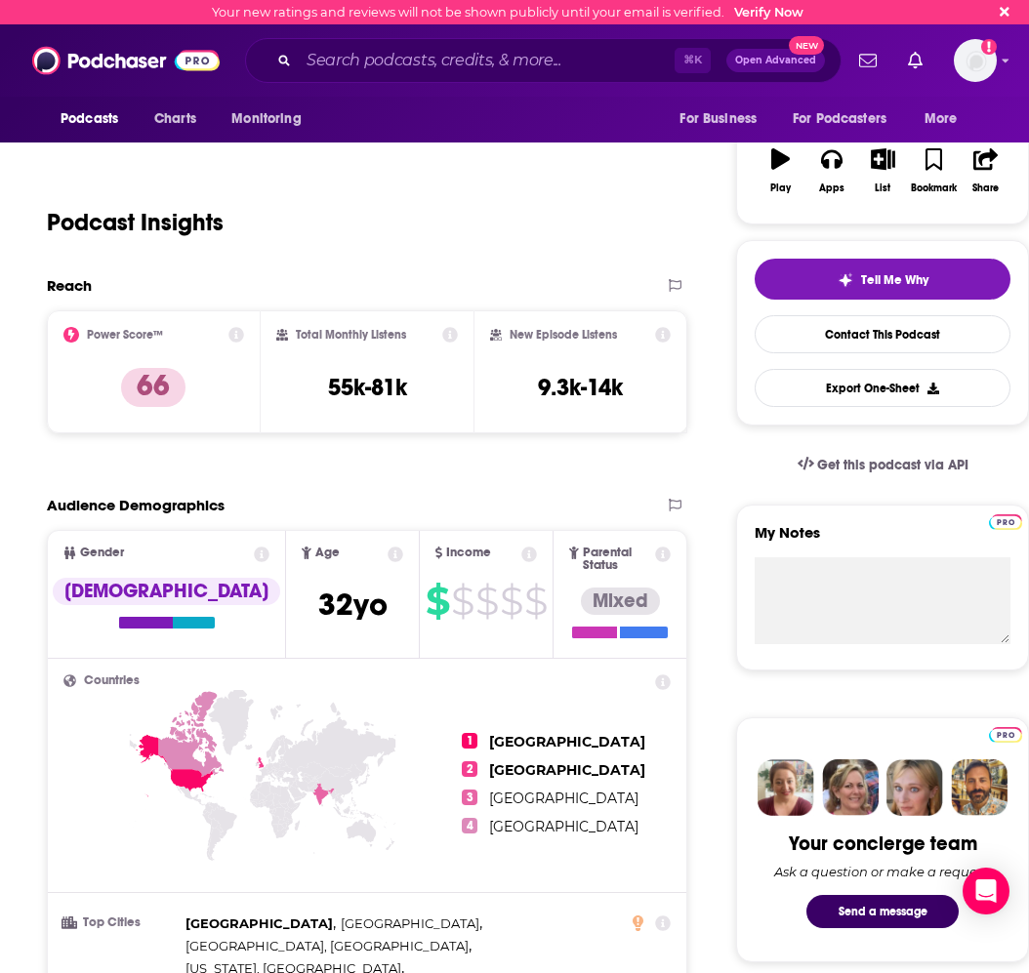
scroll to position [0, 0]
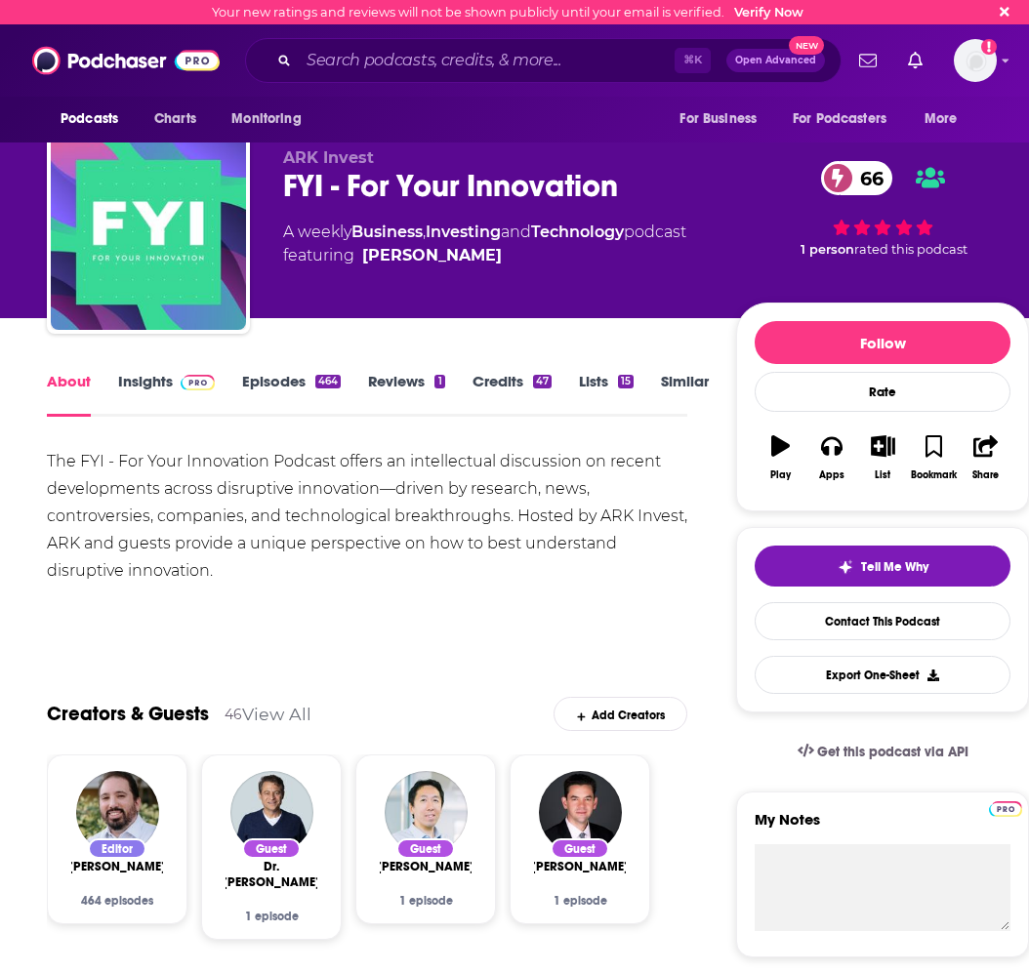
drag, startPoint x: 691, startPoint y: 380, endPoint x: 682, endPoint y: 384, distance: 10.5
click at [691, 380] on link "Similar" at bounding box center [685, 394] width 48 height 45
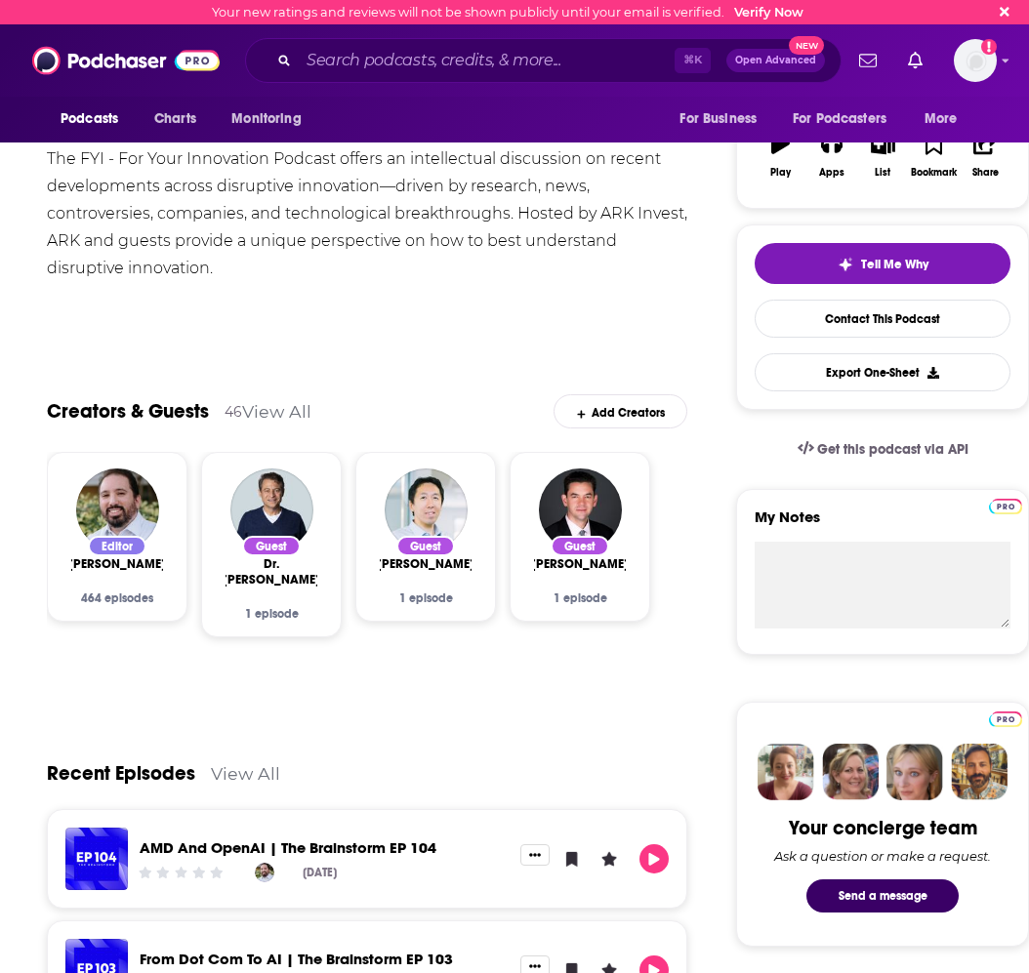
scroll to position [99, 0]
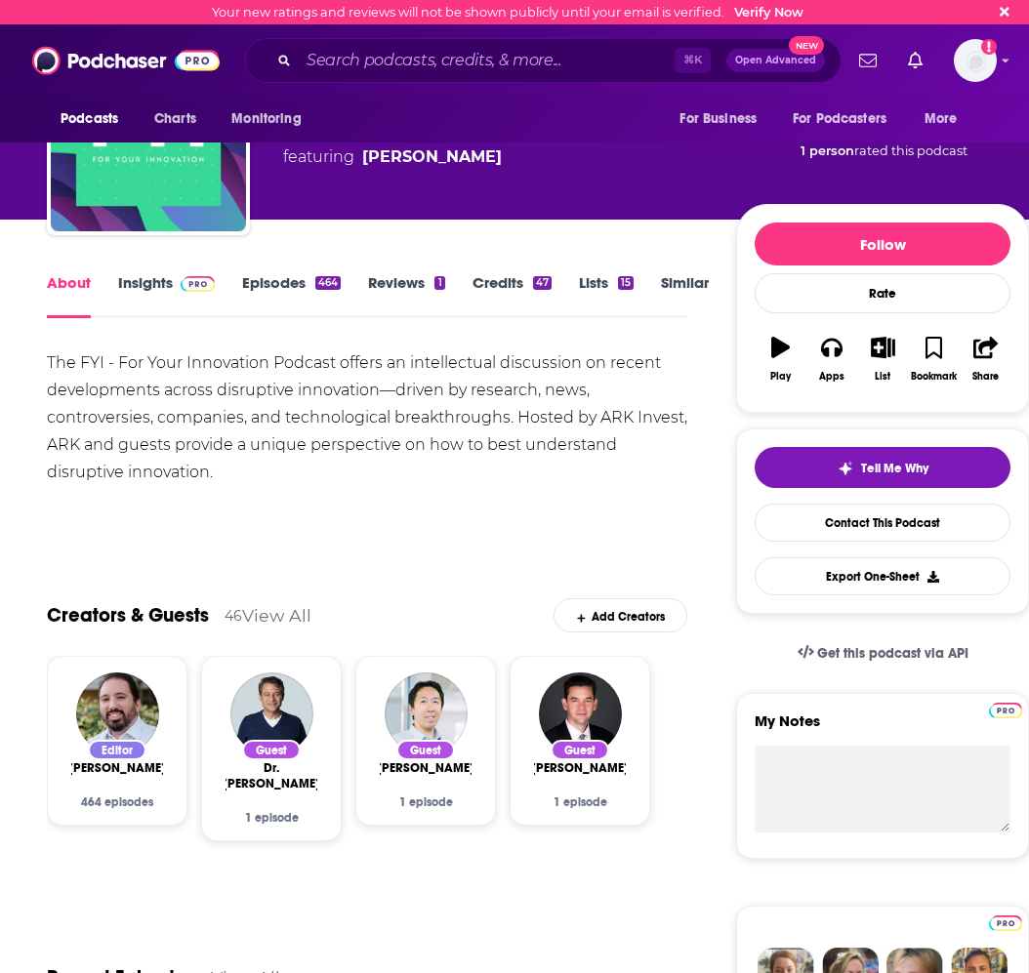
click at [160, 280] on link "Insights" at bounding box center [166, 295] width 97 height 45
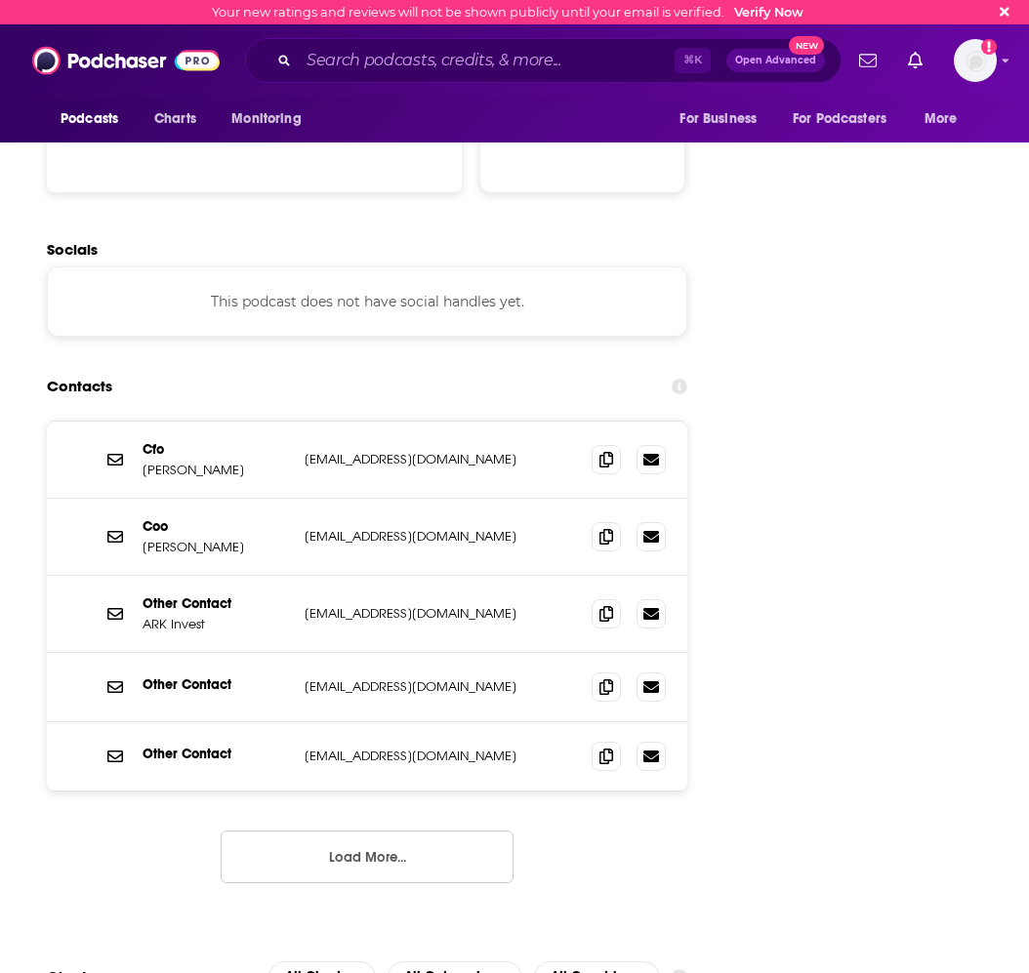
scroll to position [2100, 0]
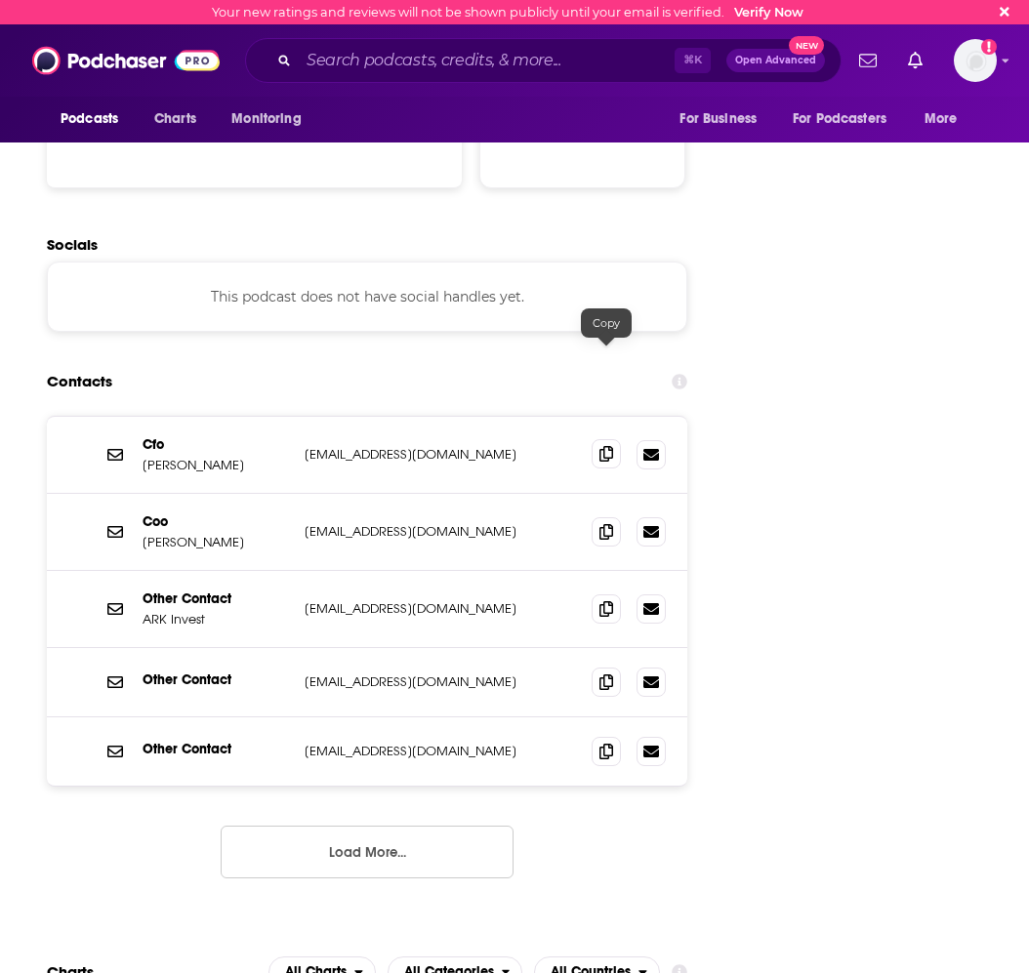
click at [600, 446] on icon at bounding box center [607, 454] width 14 height 16
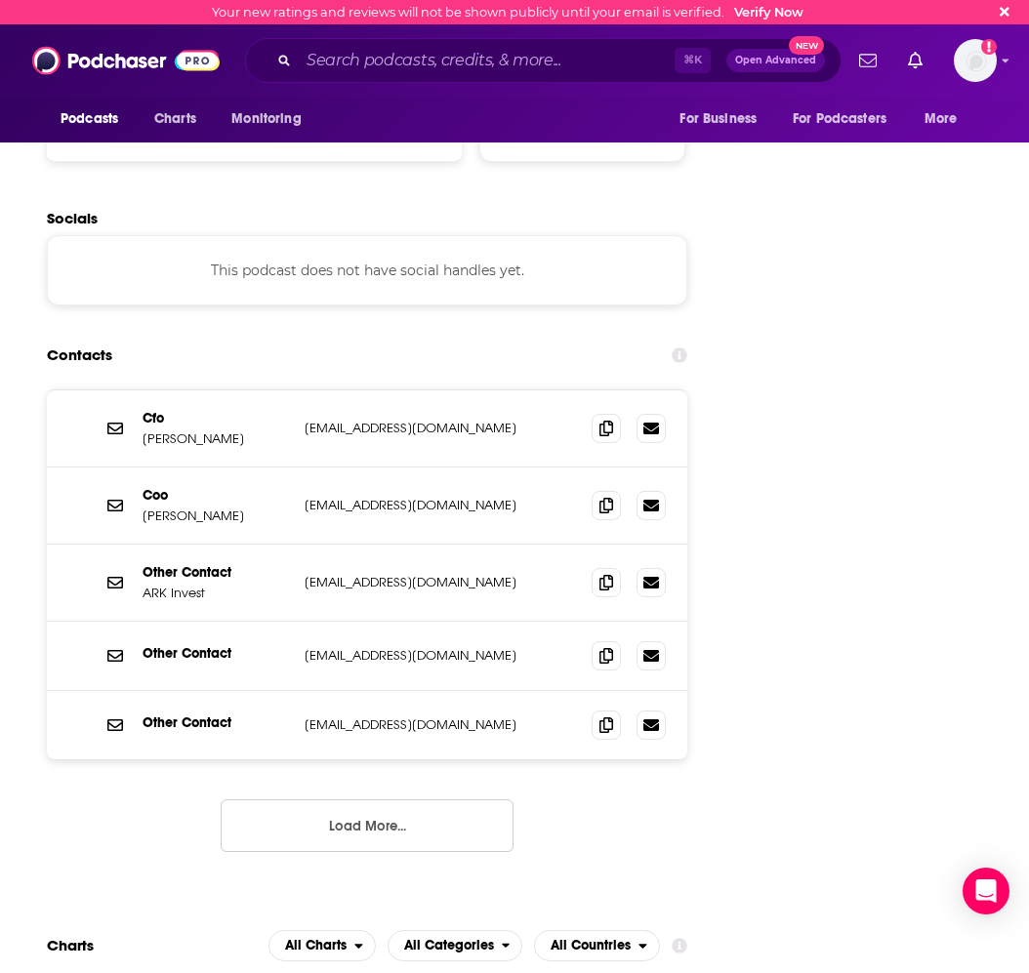
scroll to position [2201, 0]
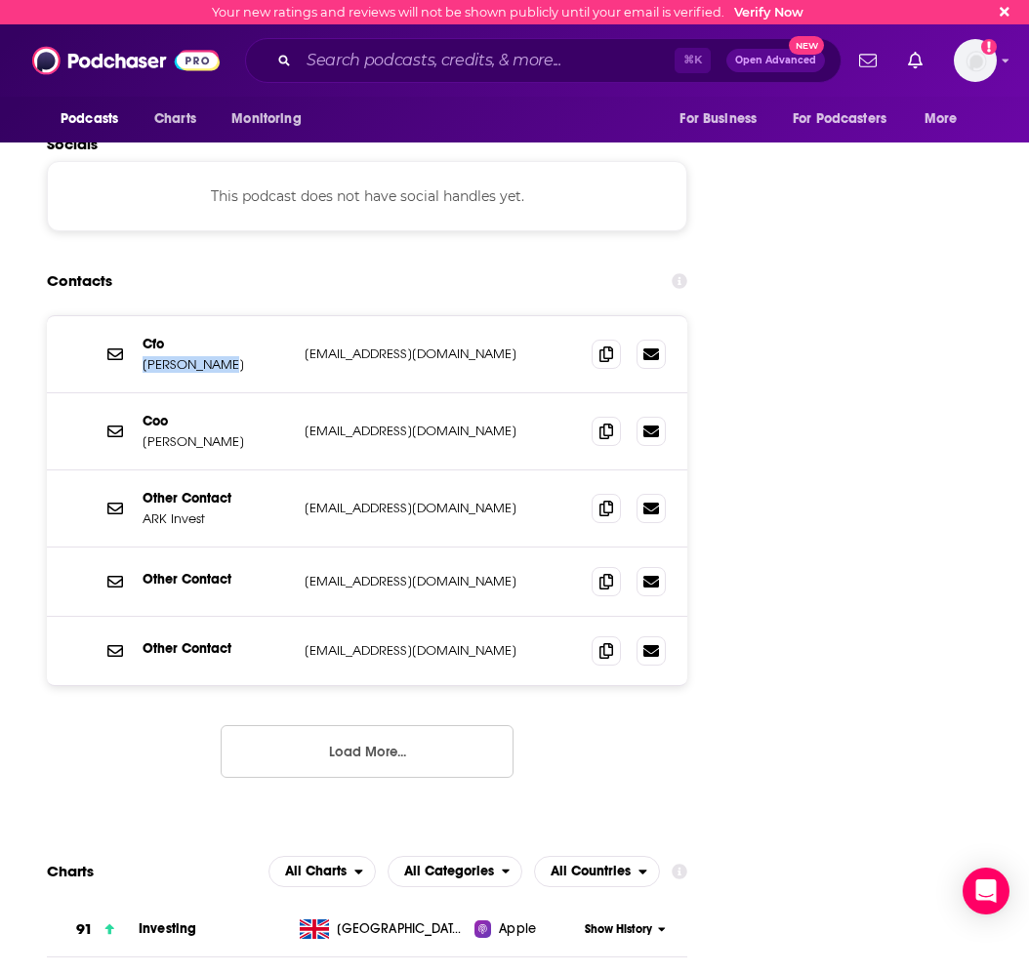
drag, startPoint x: 221, startPoint y: 267, endPoint x: 144, endPoint y: 265, distance: 77.2
click at [144, 356] on p "James Chavis" at bounding box center [216, 364] width 146 height 17
copy p "James Chavis"
click at [447, 76] on div "⌘ K Open Advanced New" at bounding box center [543, 60] width 597 height 45
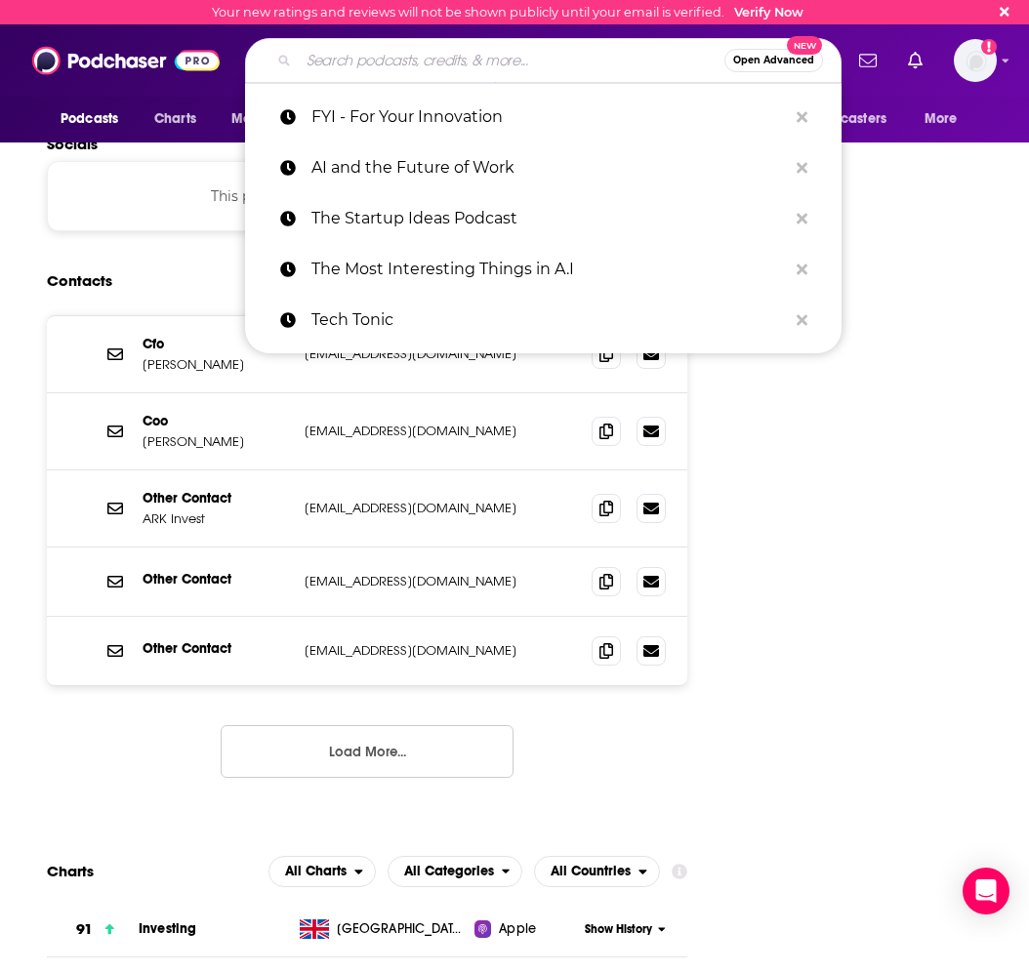
click at [419, 58] on input "Search podcasts, credits, & more..." at bounding box center [512, 60] width 426 height 31
paste input "ETL - Entrepreneurial Thought Leaders"
type input "ETL - Entrepreneurial Thought Leaders"
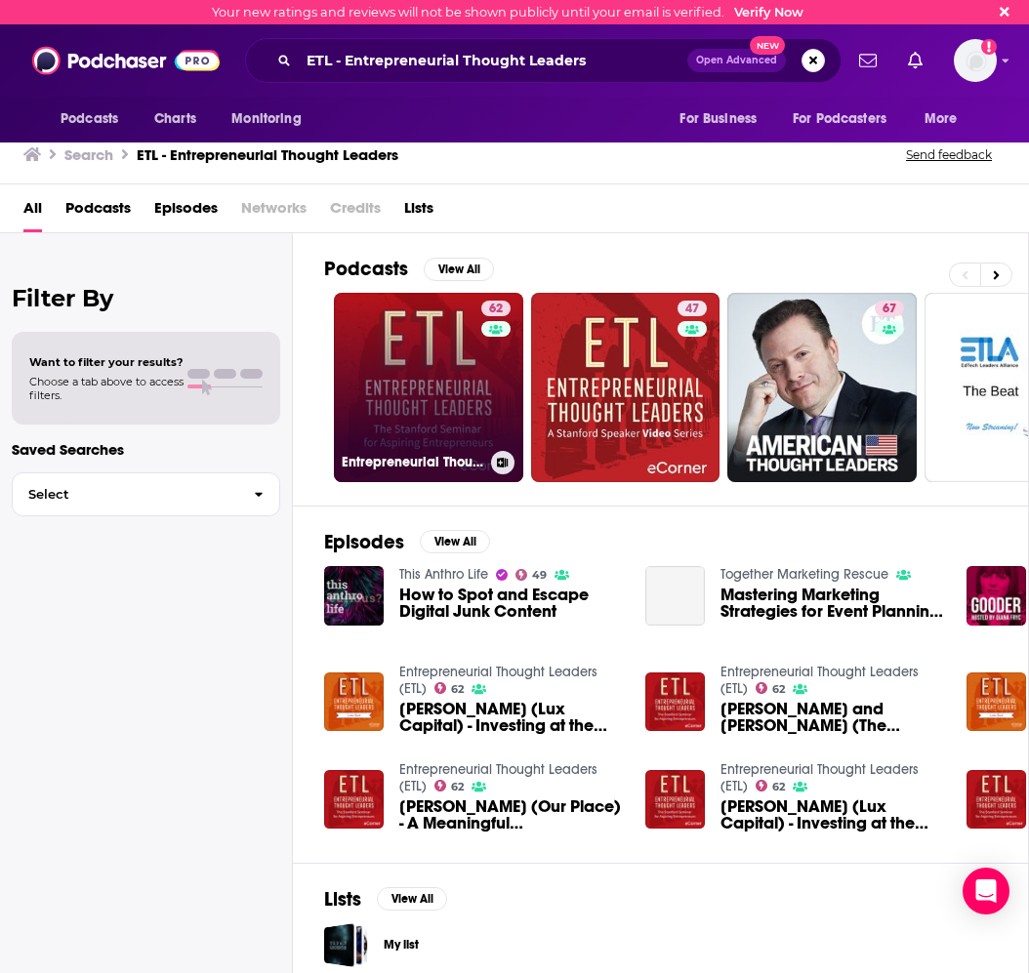
click at [393, 376] on link "62 Entrepreneurial Thought Leaders (ETL)" at bounding box center [428, 387] width 189 height 189
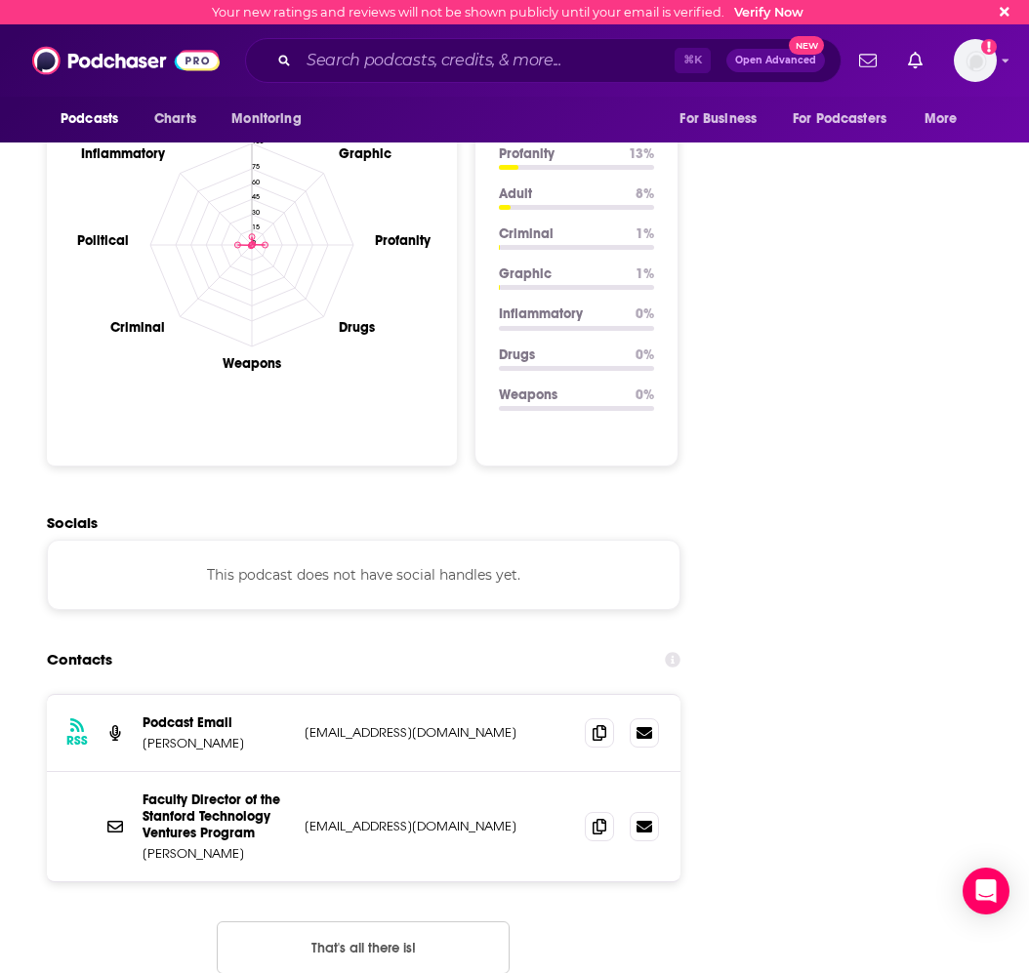
scroll to position [1979, 0]
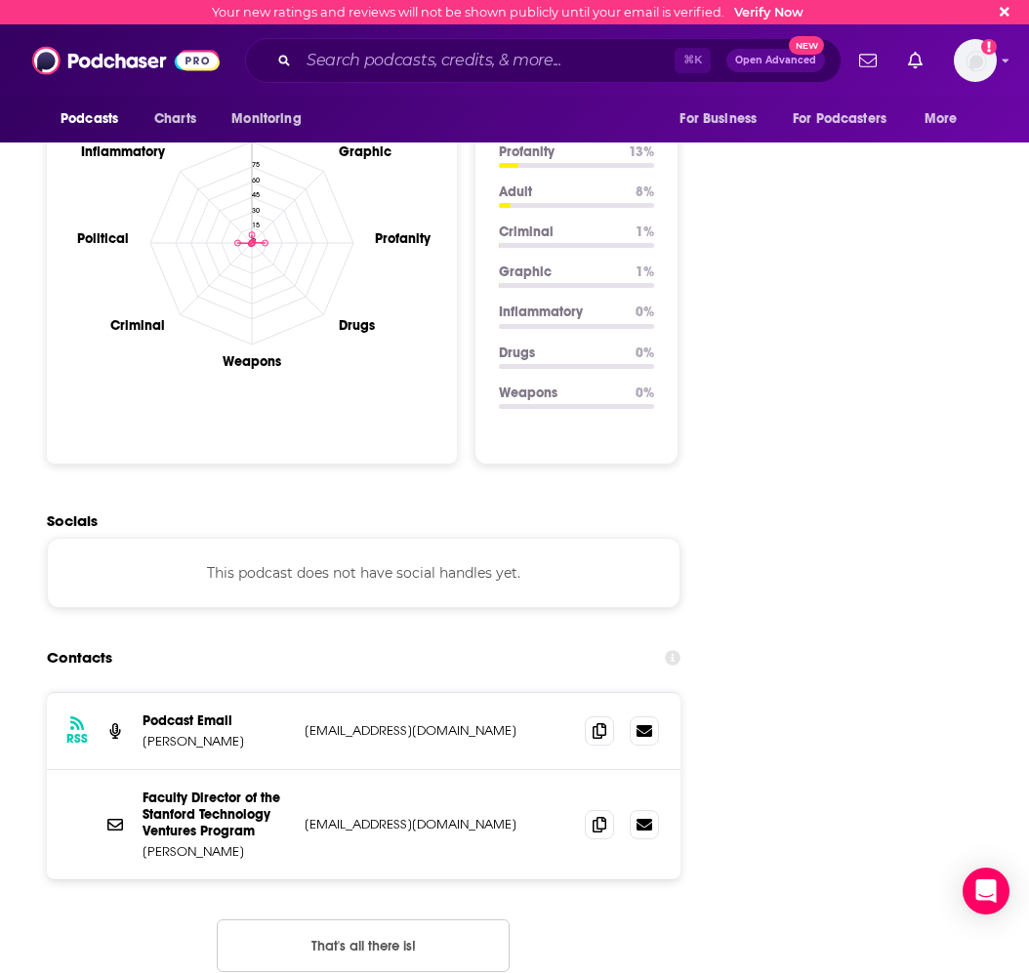
click at [480, 693] on div "RSS Podcast Email Pamela Sziebert stanford-ecorner@stanford.edu stanford-ecorne…" at bounding box center [364, 731] width 634 height 77
drag, startPoint x: 168, startPoint y: 633, endPoint x: 146, endPoint y: 633, distance: 21.5
click at [146, 733] on p "Pamela Sziebert" at bounding box center [216, 741] width 146 height 17
drag, startPoint x: 143, startPoint y: 633, endPoint x: 249, endPoint y: 630, distance: 106.5
click at [249, 733] on p "Pamela Sziebert" at bounding box center [216, 741] width 146 height 17
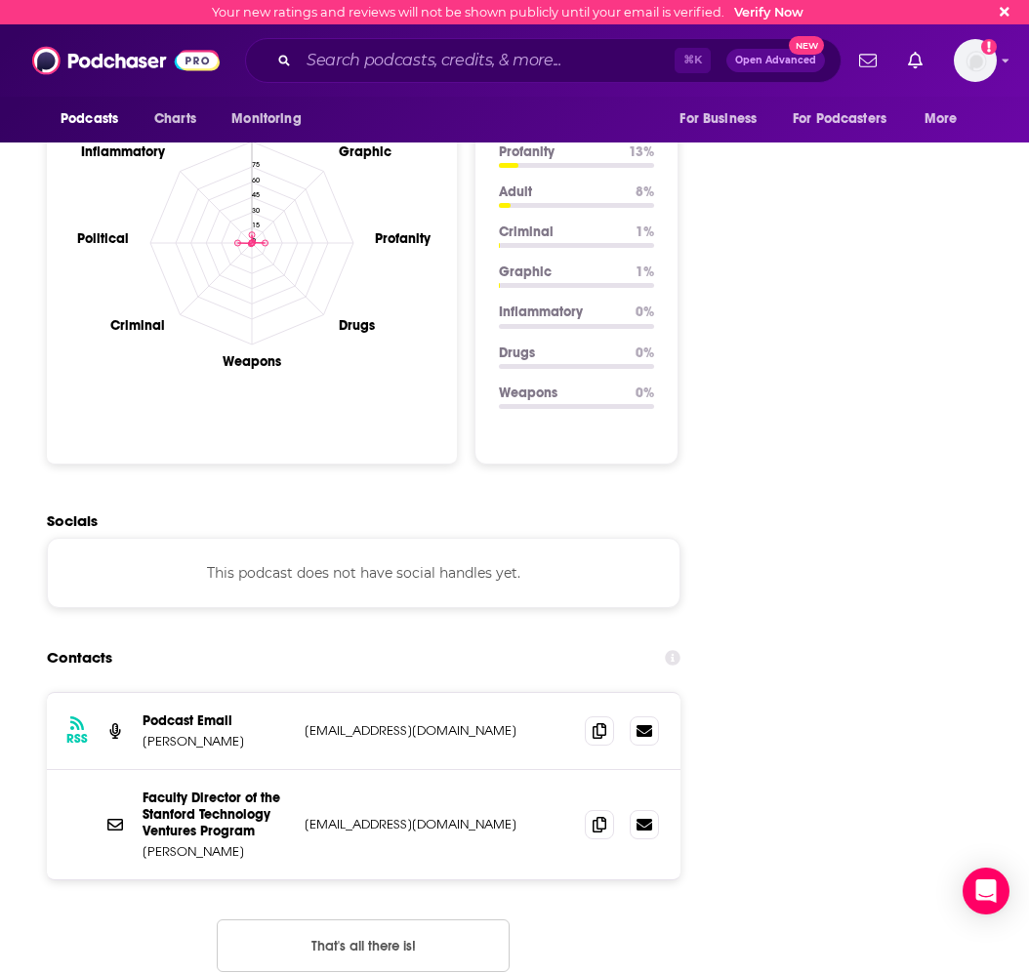
copy p "Pamela Sziebert"
drag, startPoint x: 600, startPoint y: 625, endPoint x: 590, endPoint y: 626, distance: 9.8
click at [600, 723] on icon at bounding box center [600, 731] width 14 height 16
